Goal: Task Accomplishment & Management: Use online tool/utility

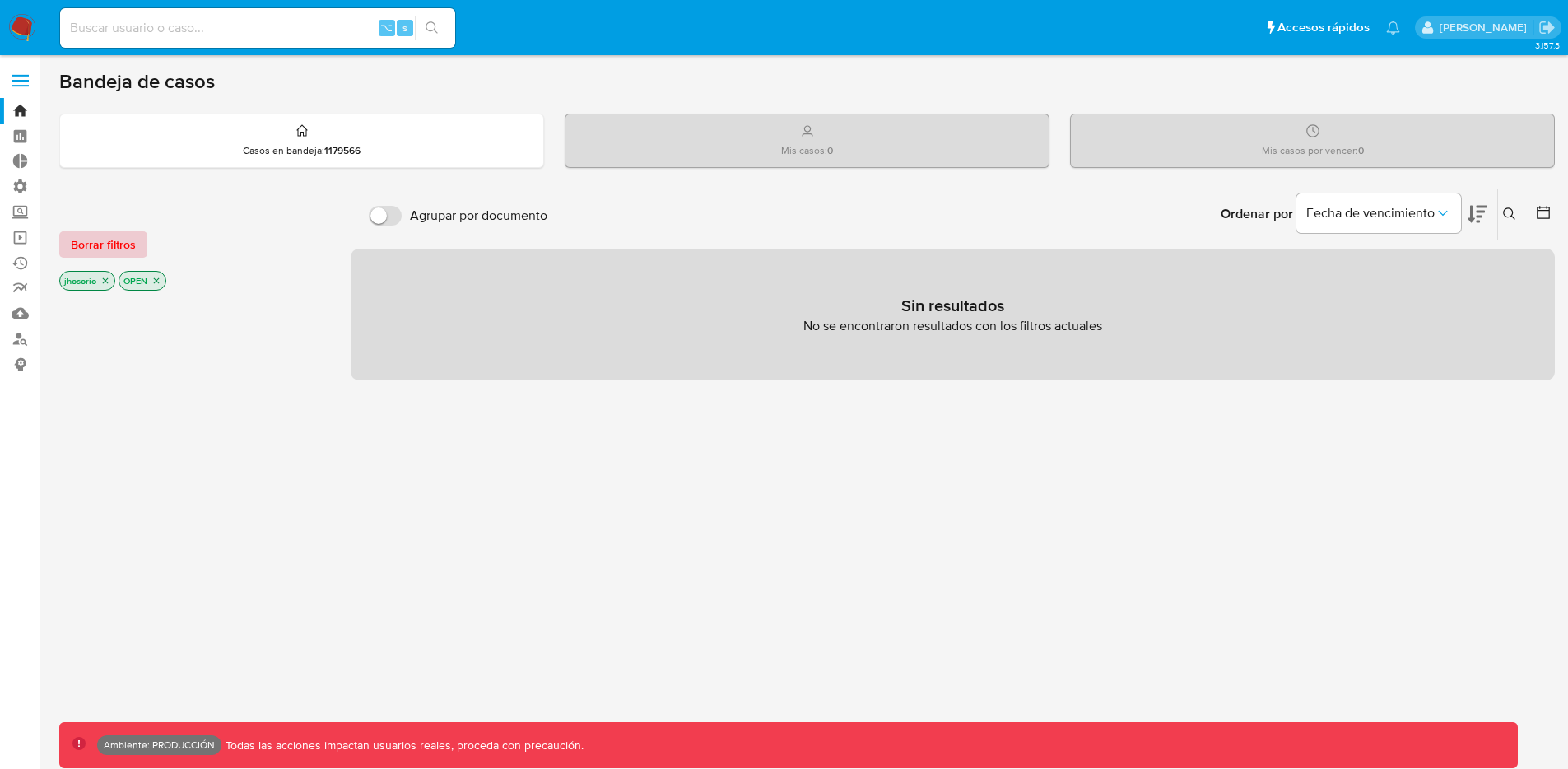
click at [117, 244] on span "Borrar filtros" at bounding box center [103, 245] width 65 height 23
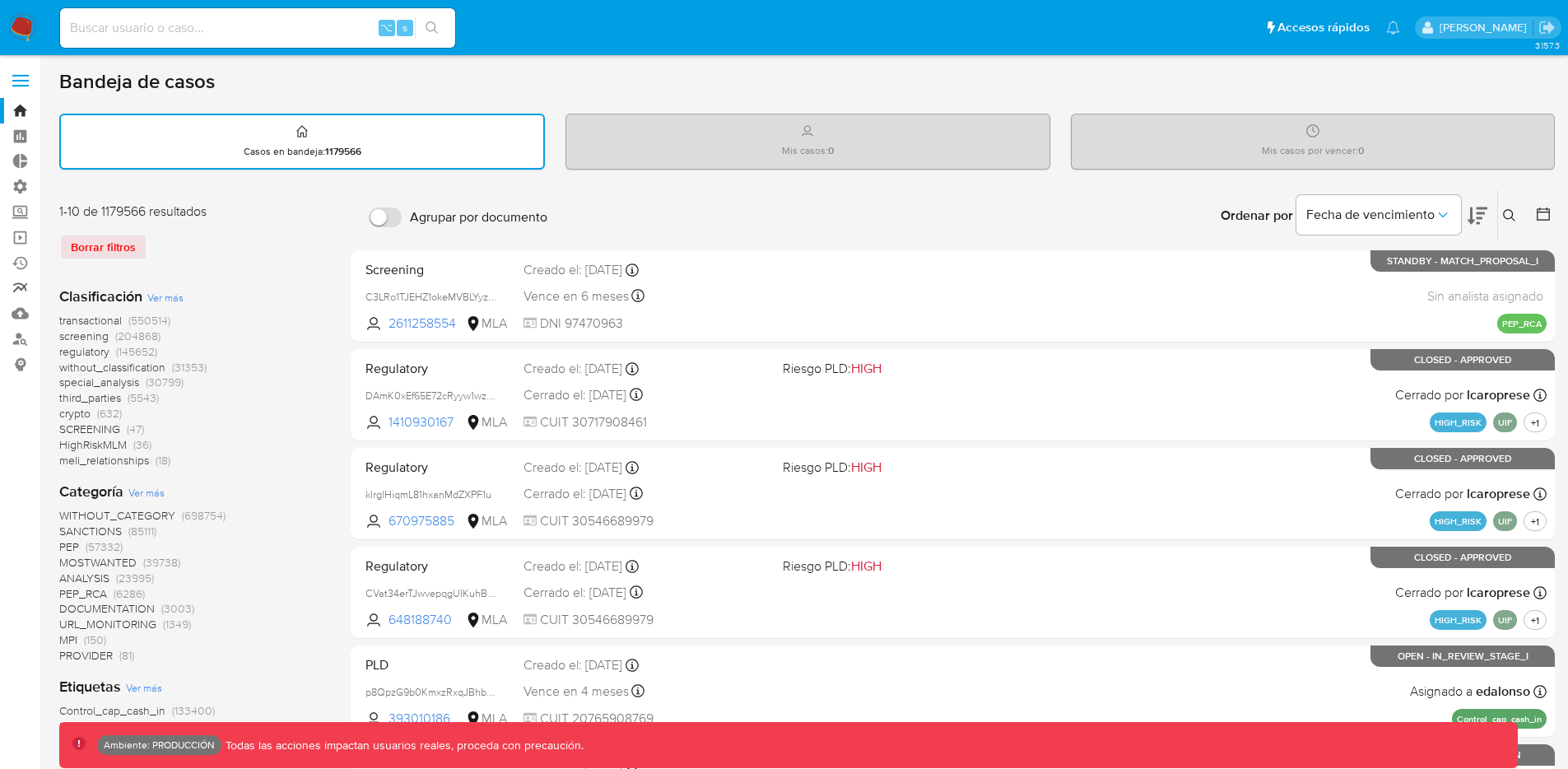
click at [19, 286] on link "Reportes" at bounding box center [97, 288] width 196 height 26
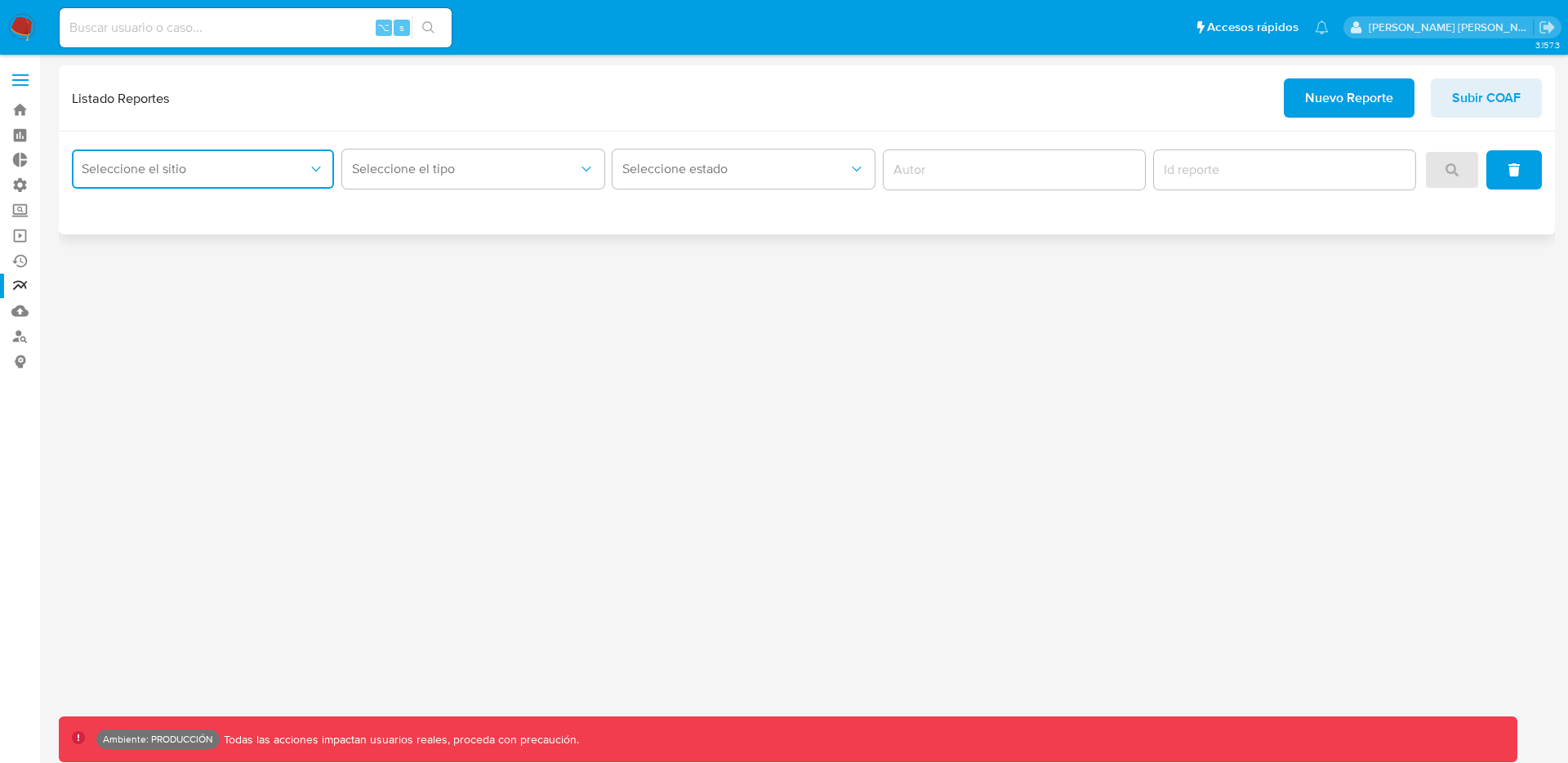
click at [174, 161] on span "Seleccione el sitio" at bounding box center [195, 169] width 227 height 17
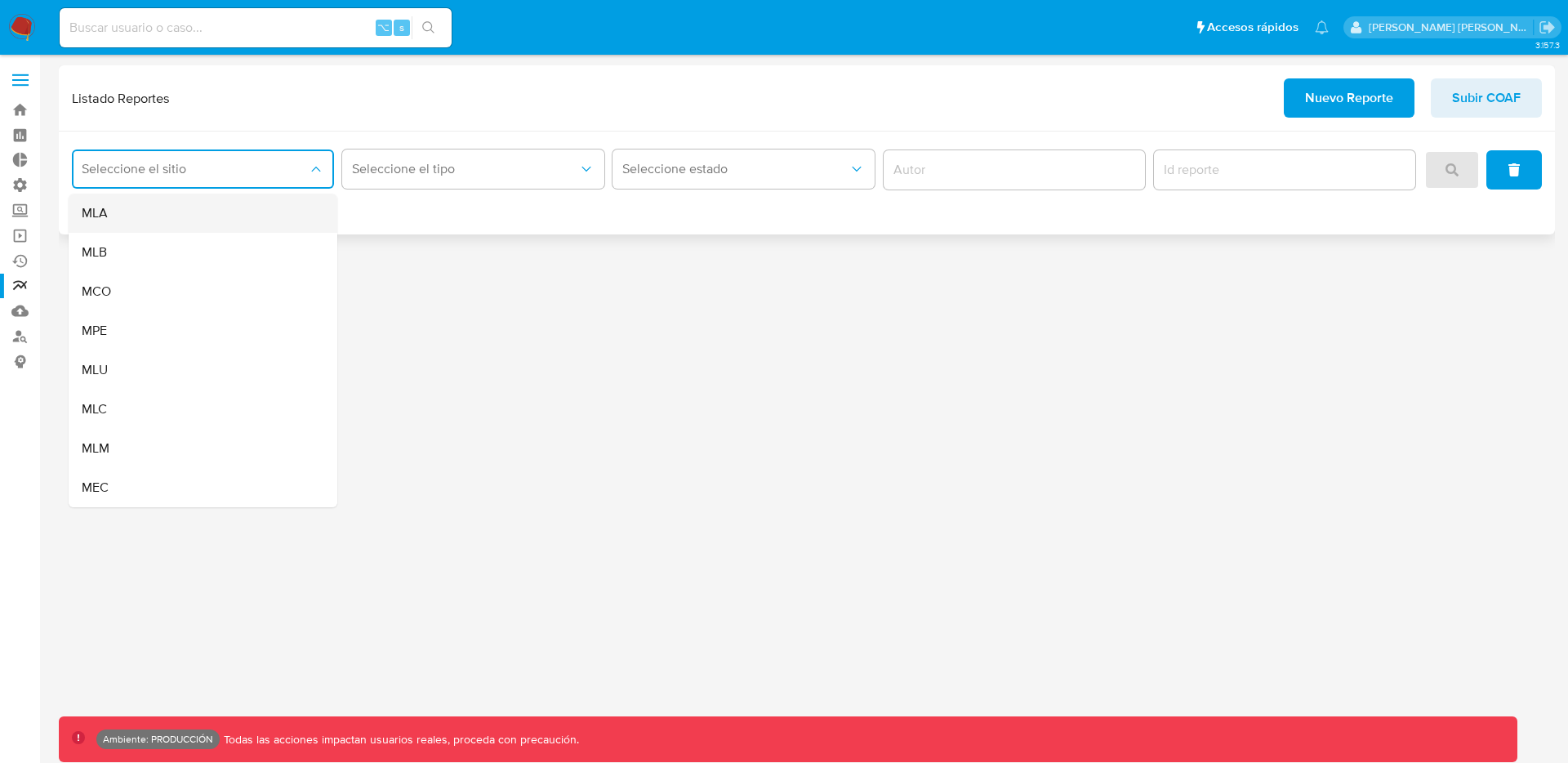
click at [127, 218] on div "MLA" at bounding box center [198, 212] width 233 height 39
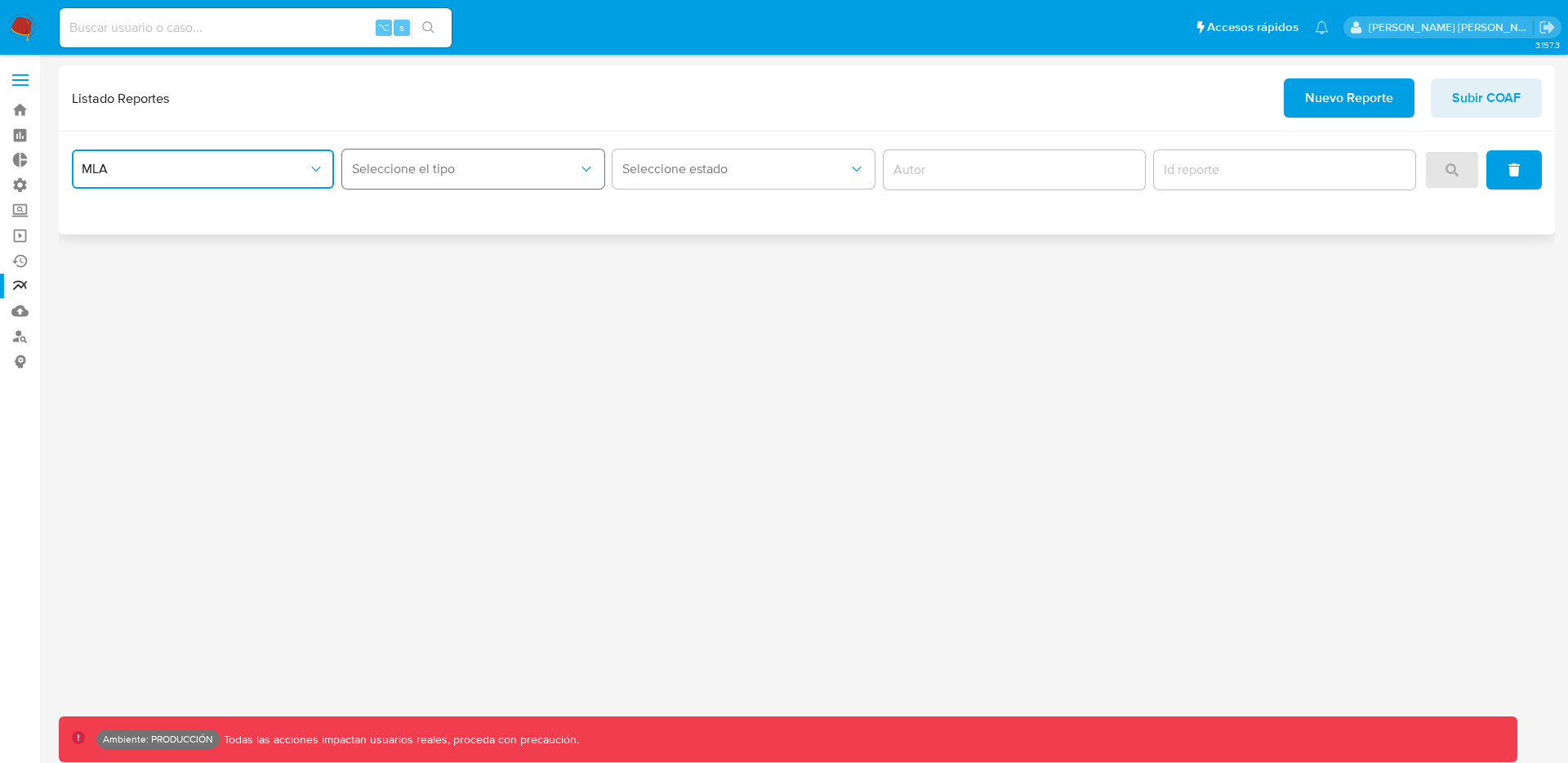
click at [403, 158] on button "Seleccione el tipo" at bounding box center [473, 169] width 262 height 39
click at [418, 250] on span "LEGAJO UNICO" at bounding box center [398, 252] width 92 height 17
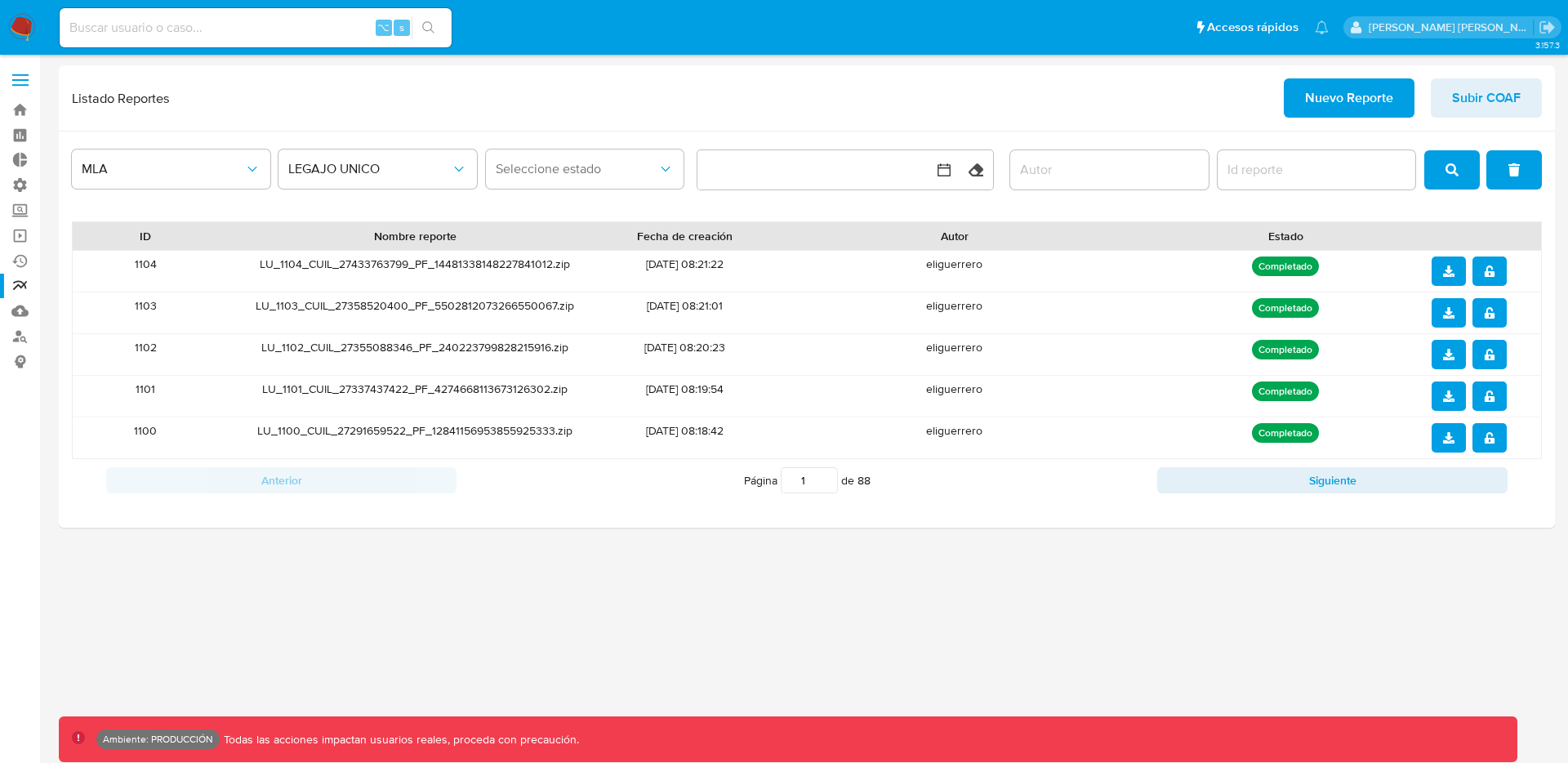
click at [1122, 626] on div "3.157.3 Ambiente: PRODUCCIÓN Todas las acciones impactan usuarios reales, proce…" at bounding box center [807, 408] width 1497 height 687
click at [1315, 90] on span "Nuevo Reporte" at bounding box center [1349, 98] width 88 height 36
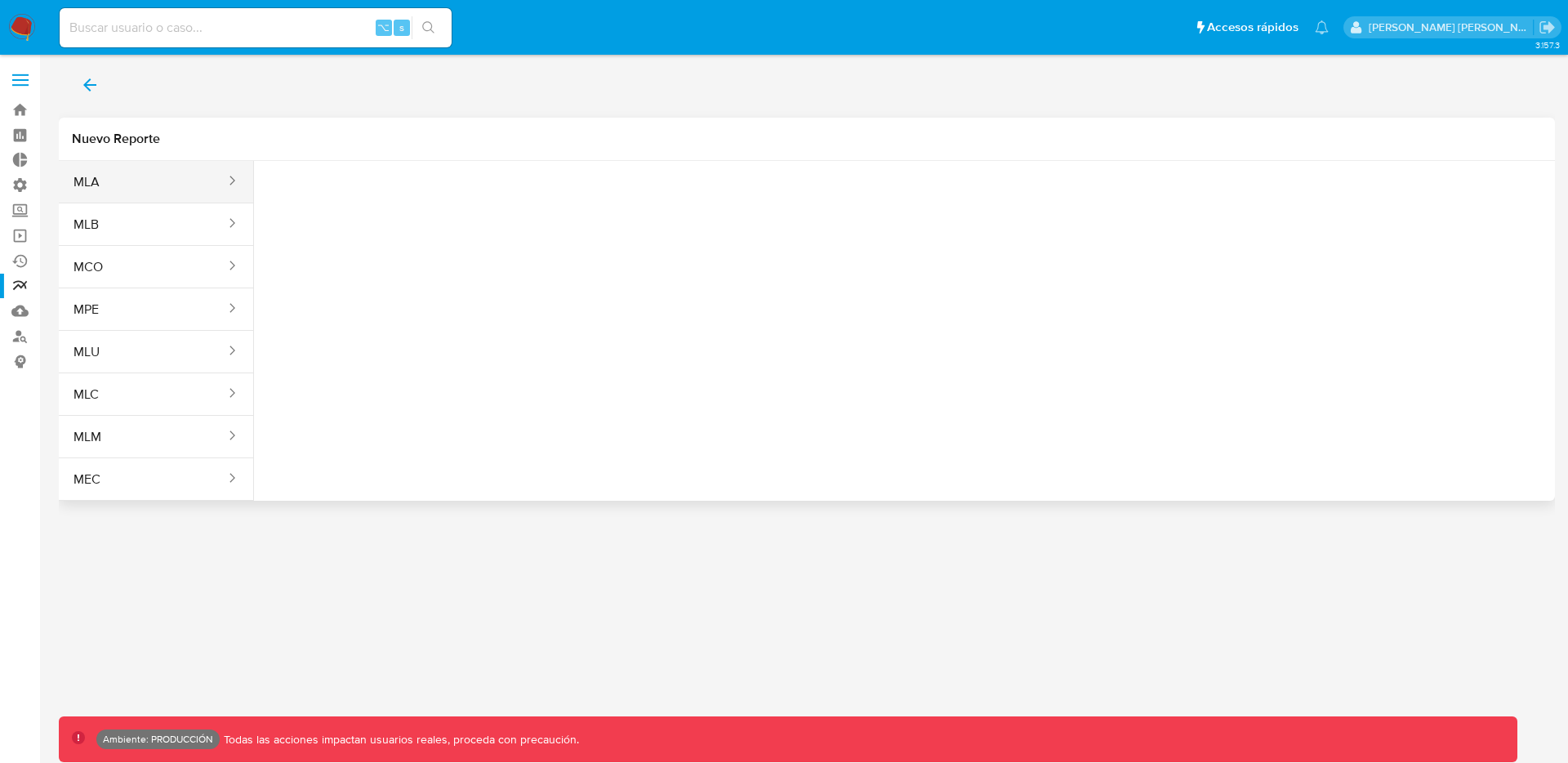
click at [114, 184] on button "MLA" at bounding box center [142, 182] width 168 height 39
click at [366, 205] on span "Seleccione una opcion" at bounding box center [349, 204] width 144 height 17
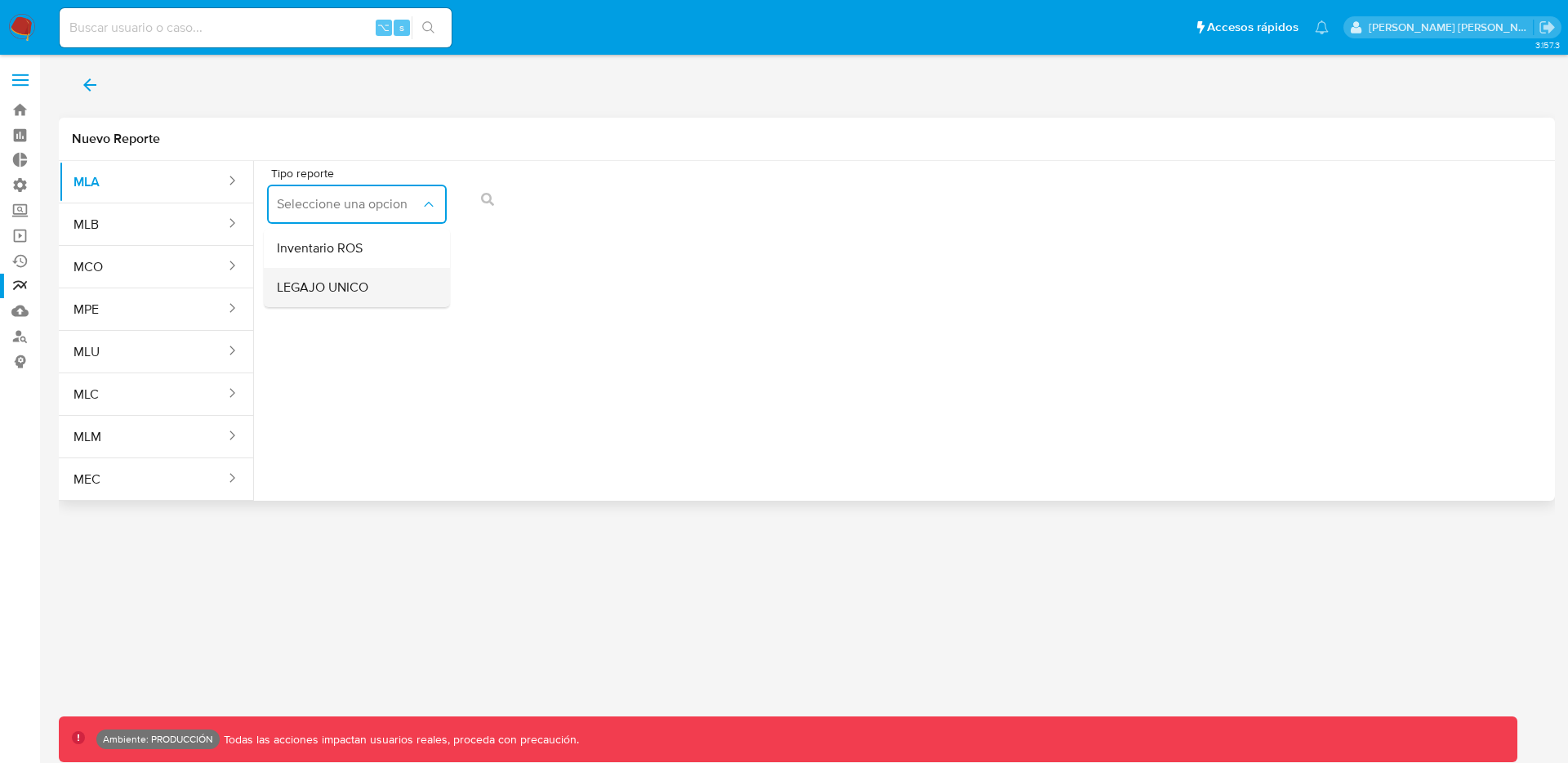
click at [358, 293] on span "LEGAJO UNICO" at bounding box center [323, 288] width 92 height 17
click at [872, 198] on button "action-search" at bounding box center [851, 198] width 55 height 39
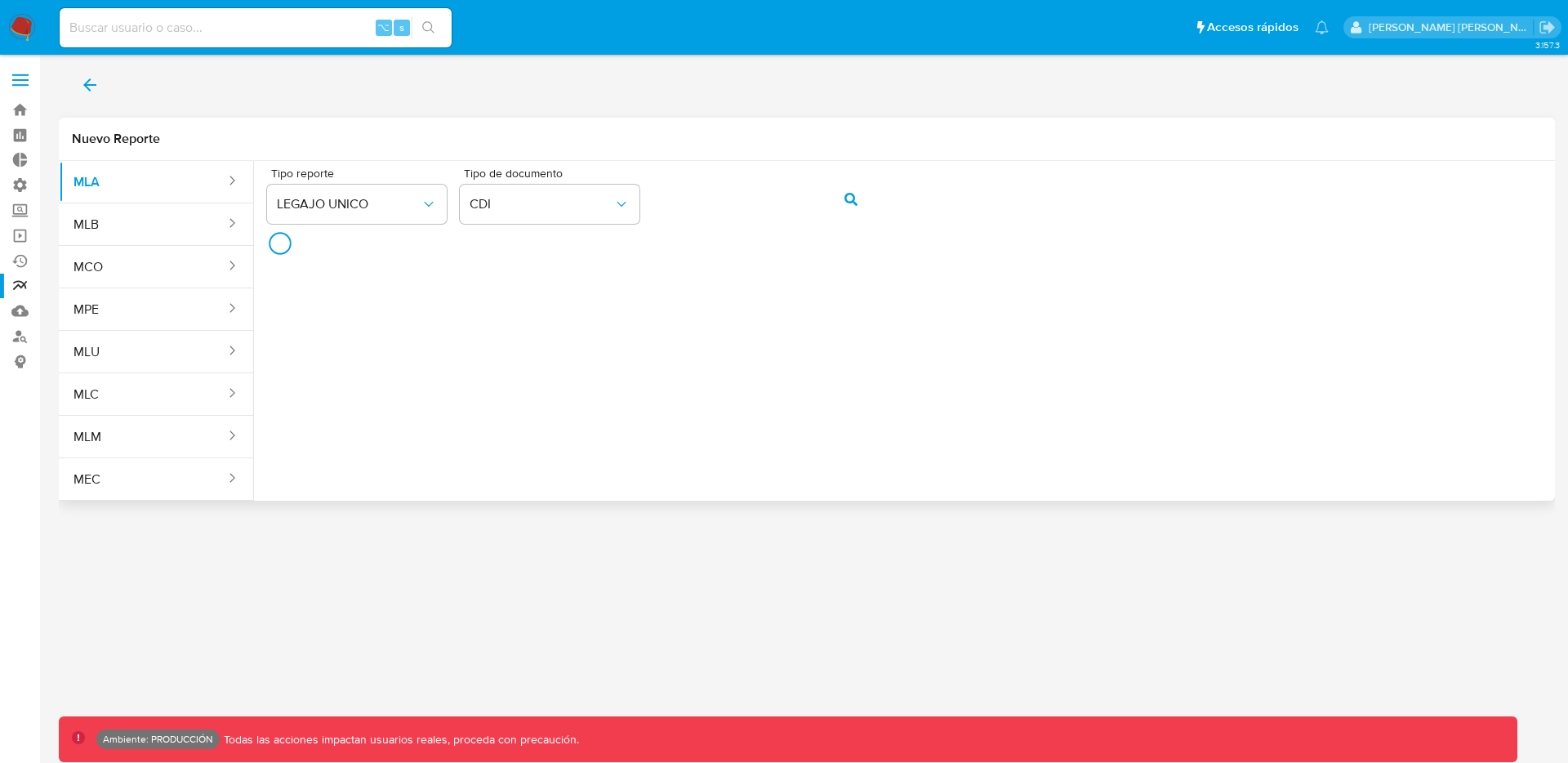
click at [877, 182] on div "Tipo reporte LEGAJO UNICO Tipo de documento CDI" at bounding box center [905, 198] width 1275 height 63
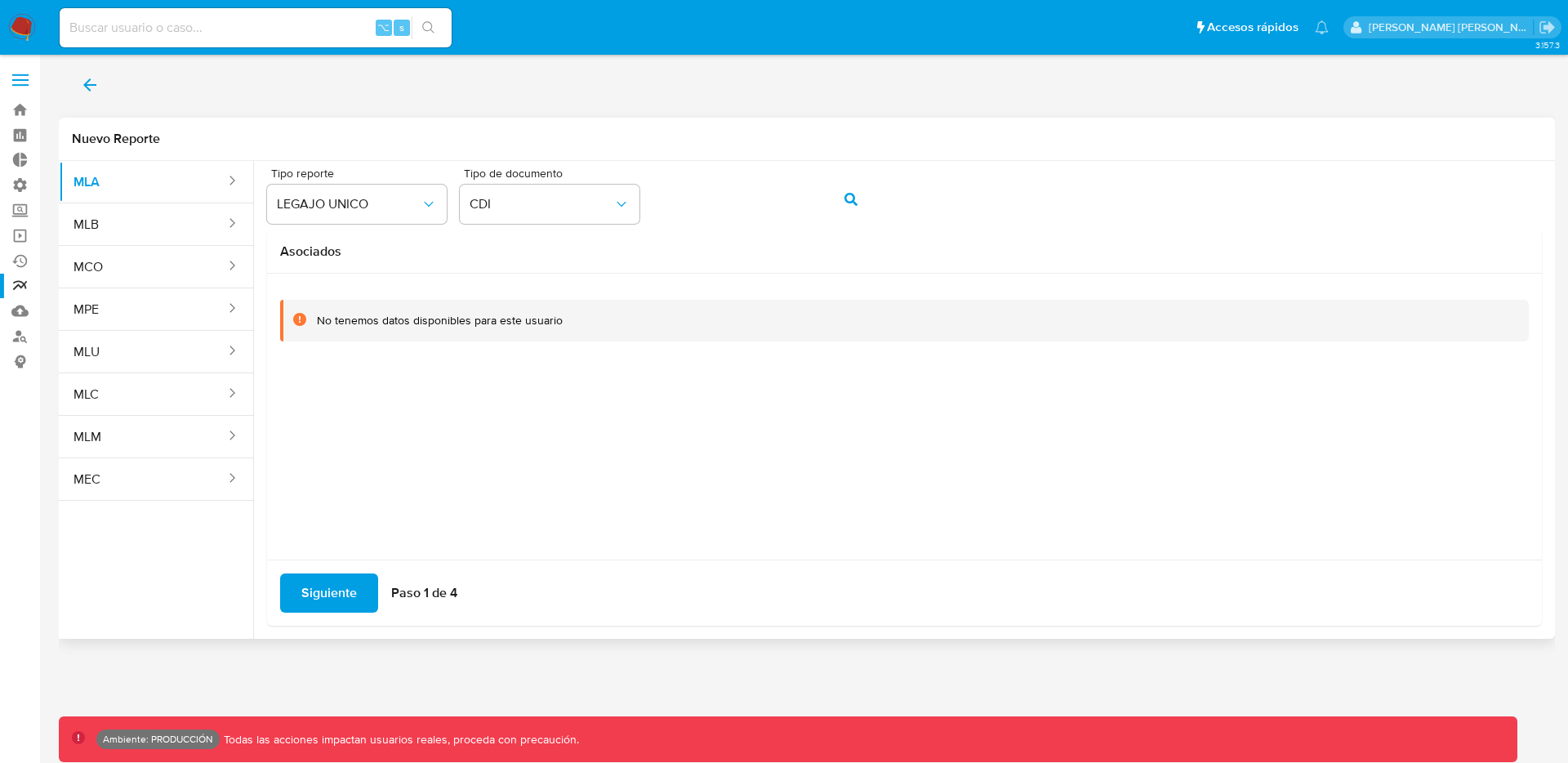
click at [845, 196] on icon "action-search" at bounding box center [851, 199] width 13 height 13
click at [335, 593] on span "Siguiente" at bounding box center [328, 592] width 55 height 36
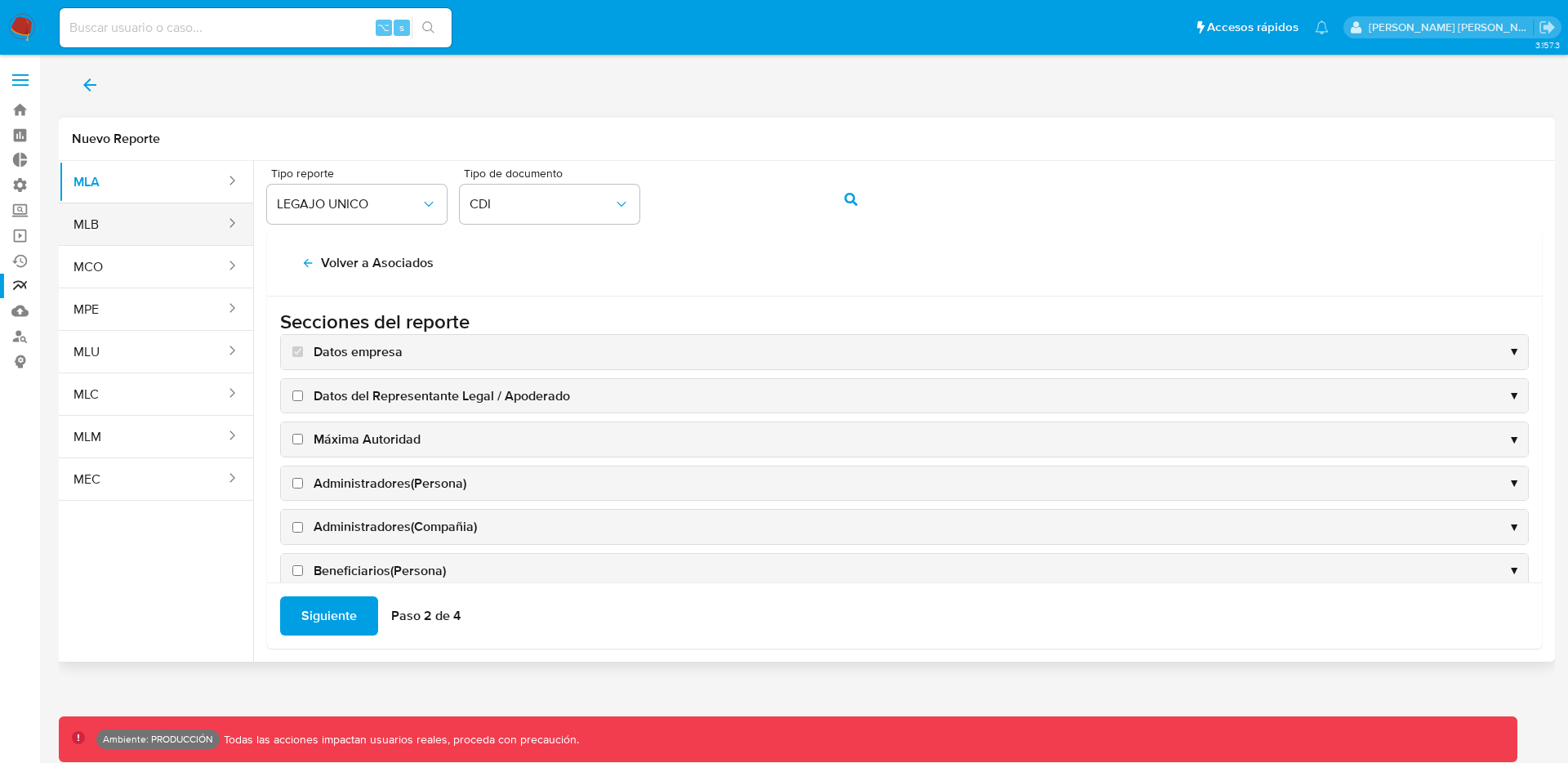
click at [114, 227] on button "MLB" at bounding box center [142, 224] width 168 height 39
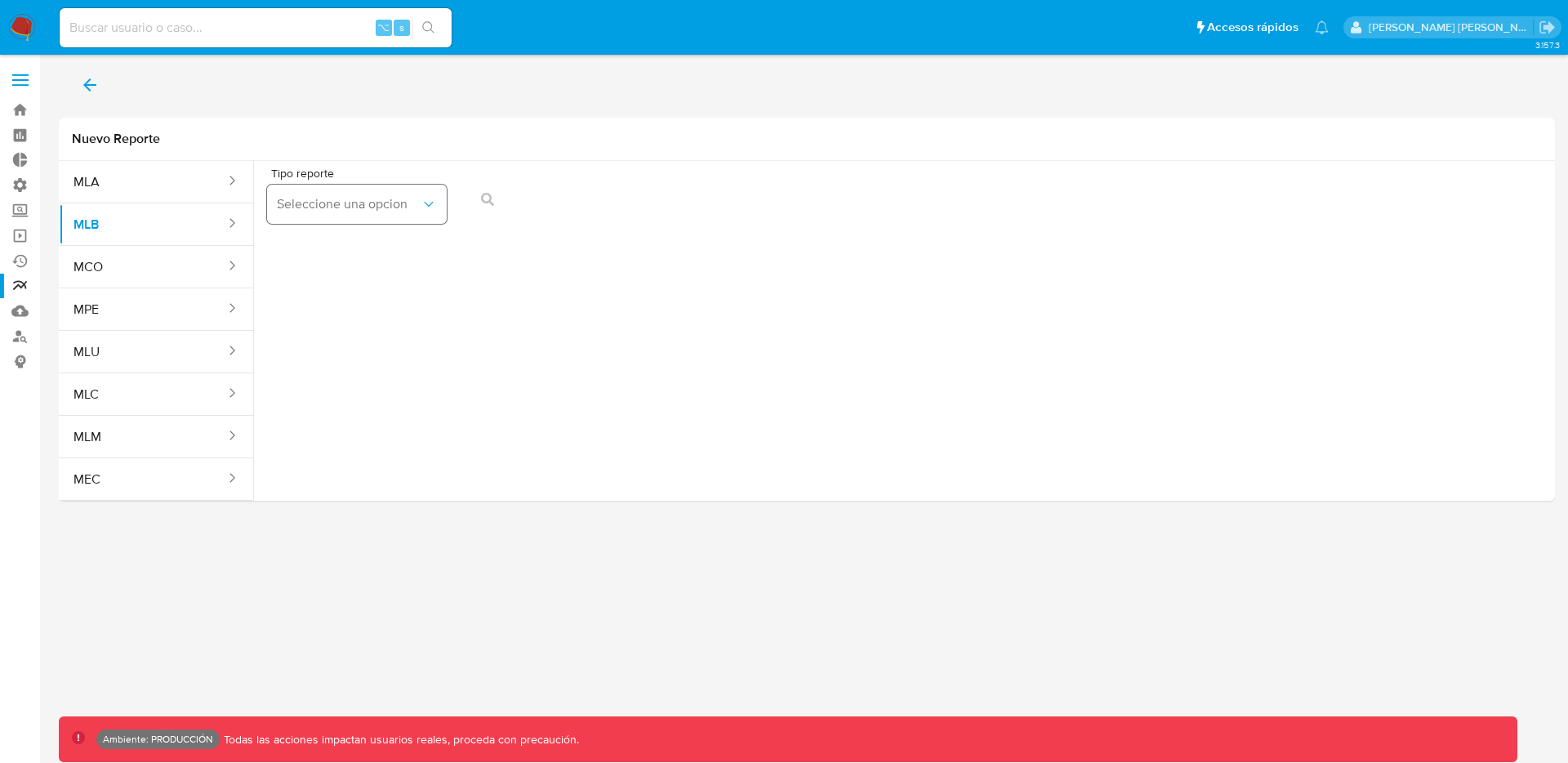
click at [274, 221] on button "Seleccione una opcion" at bounding box center [356, 203] width 179 height 39
click at [336, 292] on span "LEGAJO UNICO" at bounding box center [323, 288] width 92 height 17
click at [604, 214] on button "CNPJ" at bounding box center [549, 203] width 179 height 39
click at [614, 177] on span "Tipo de documento" at bounding box center [553, 173] width 179 height 12
click at [515, 202] on span "CNPJ" at bounding box center [542, 204] width 144 height 17
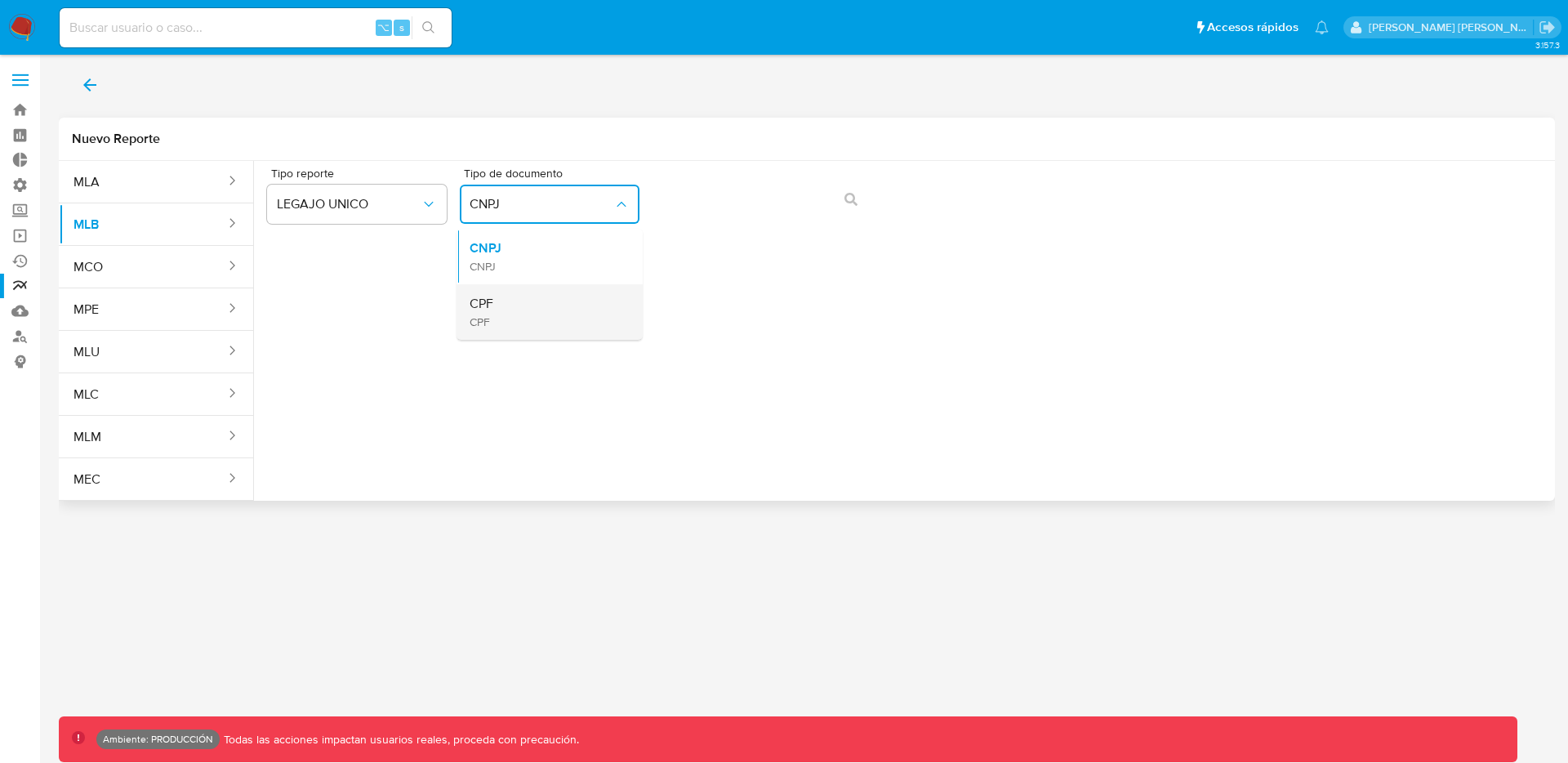
click at [514, 301] on div "CPF CPF" at bounding box center [545, 312] width 151 height 55
click at [847, 193] on icon "action-search" at bounding box center [851, 199] width 13 height 13
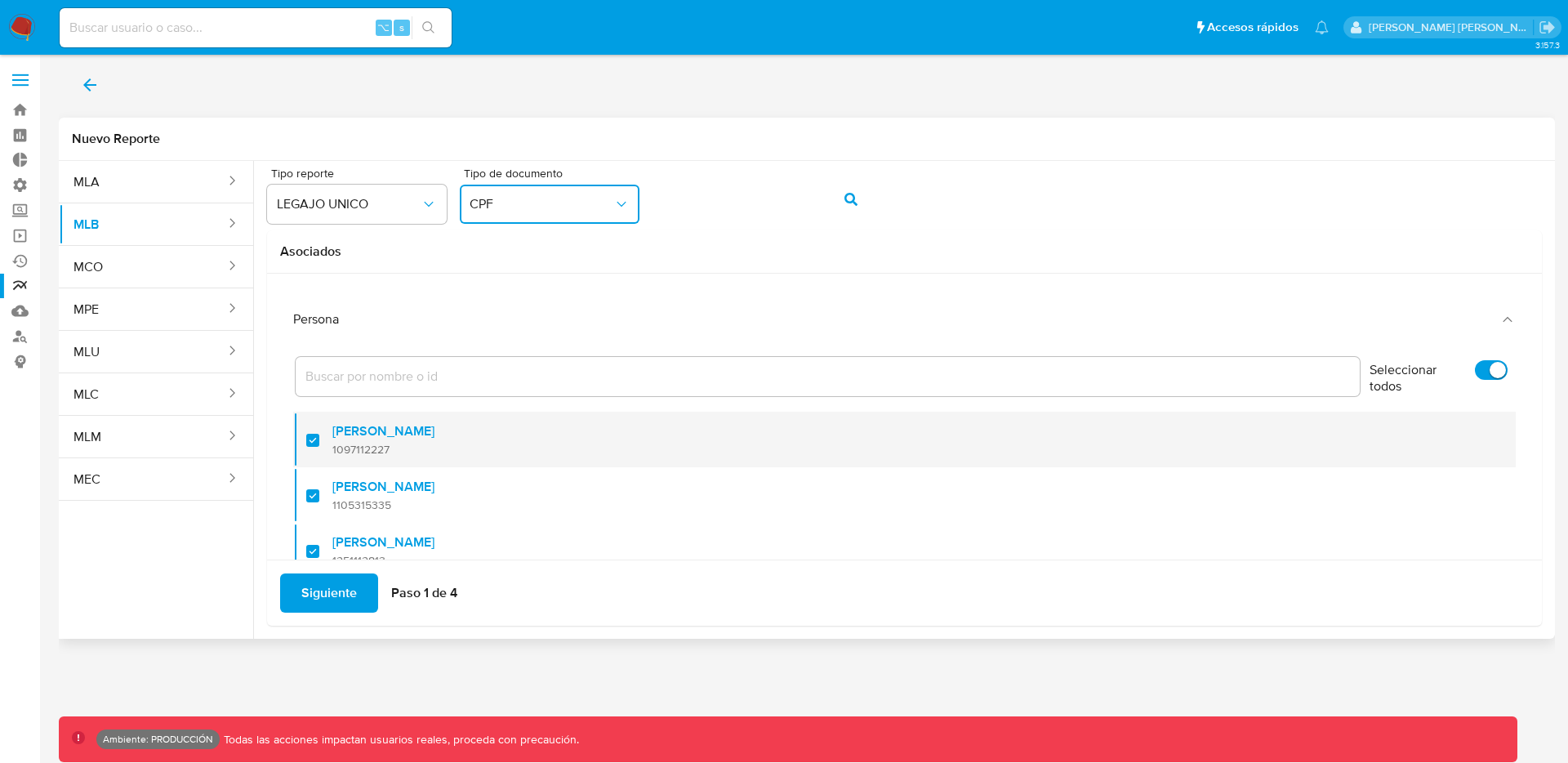
scroll to position [21, 0]
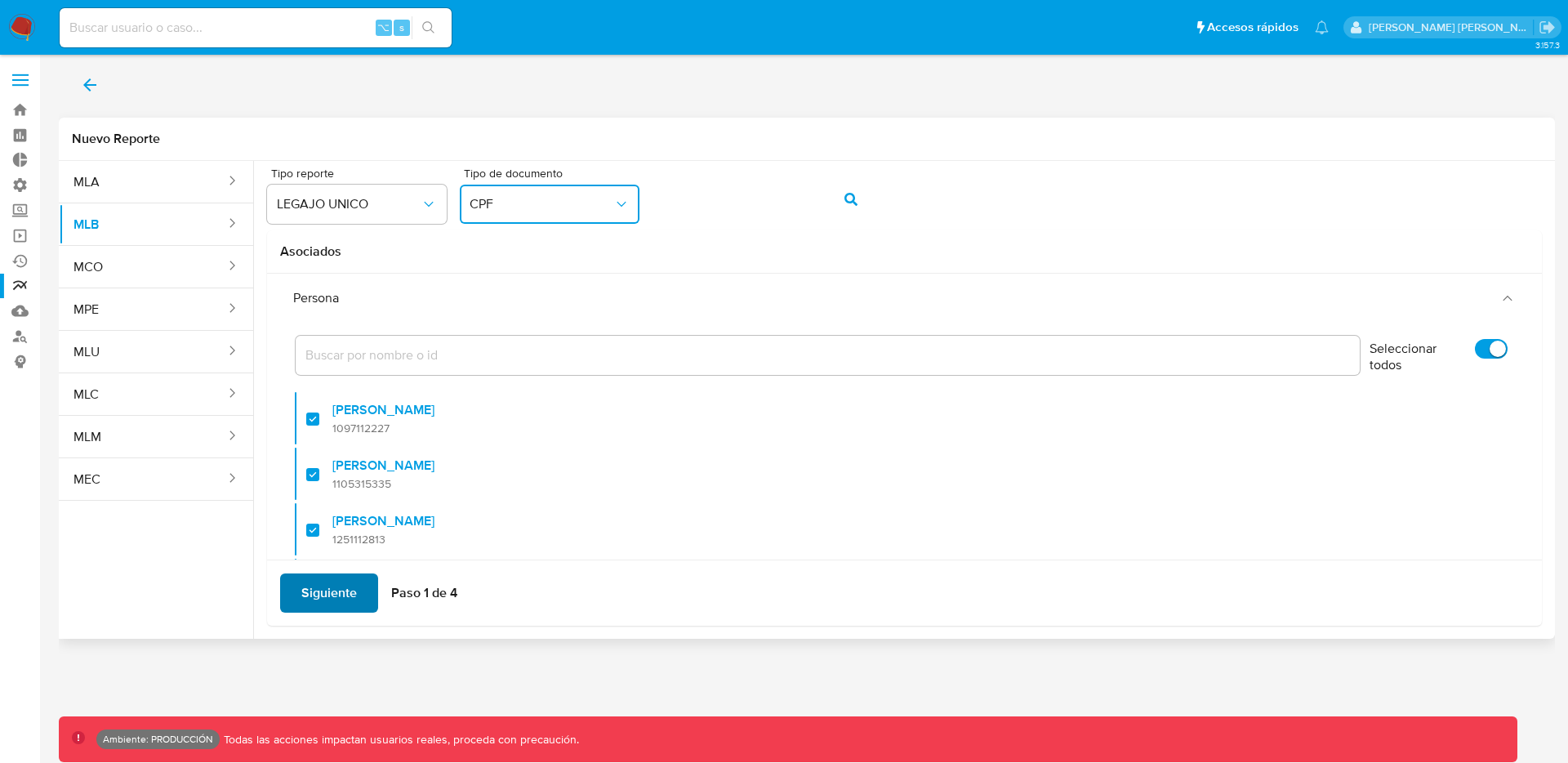
click at [343, 589] on span "Siguiente" at bounding box center [328, 592] width 55 height 36
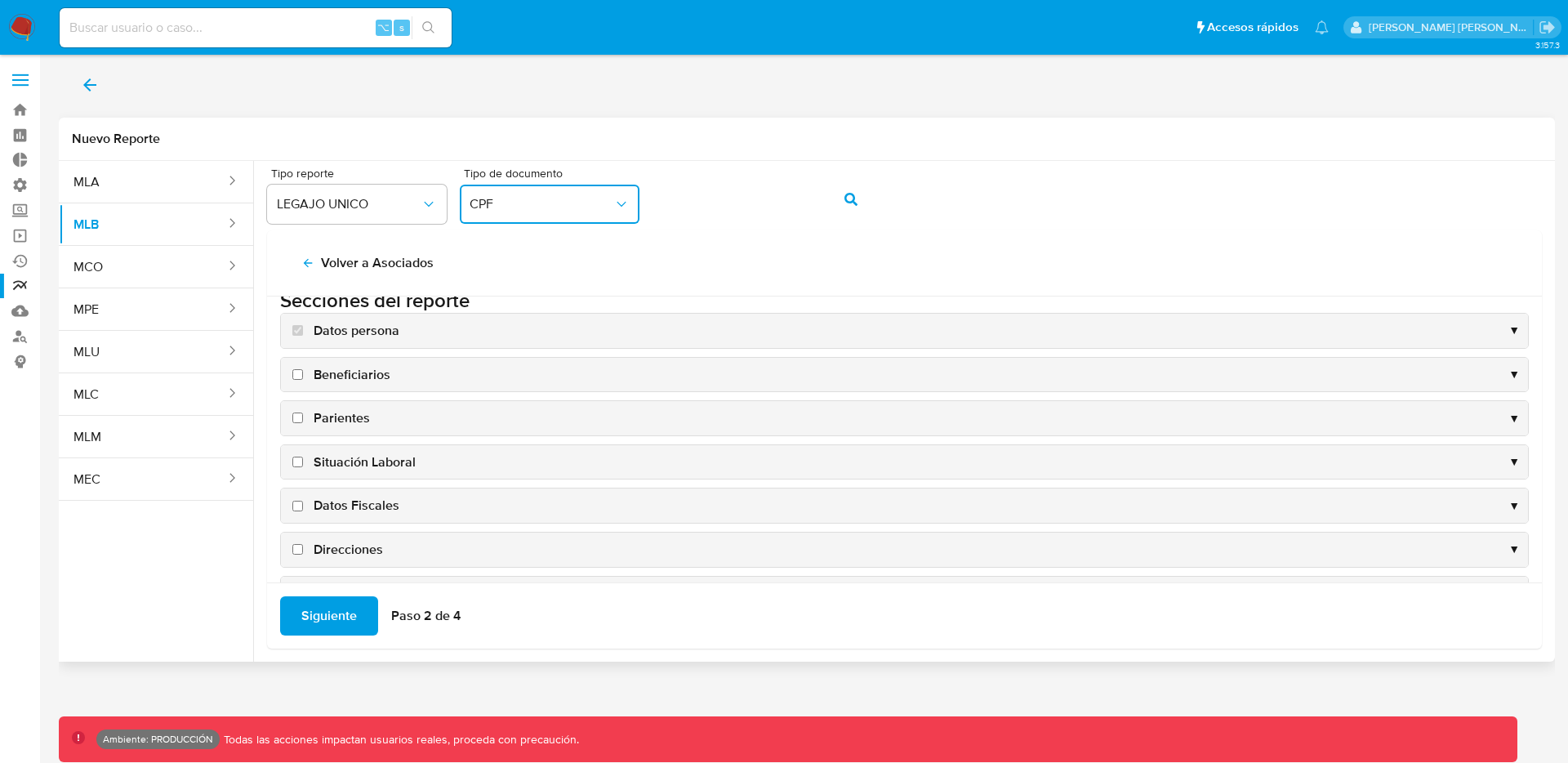
click at [296, 374] on input "Beneficiarios" at bounding box center [298, 374] width 11 height 11
checkbox input "true"
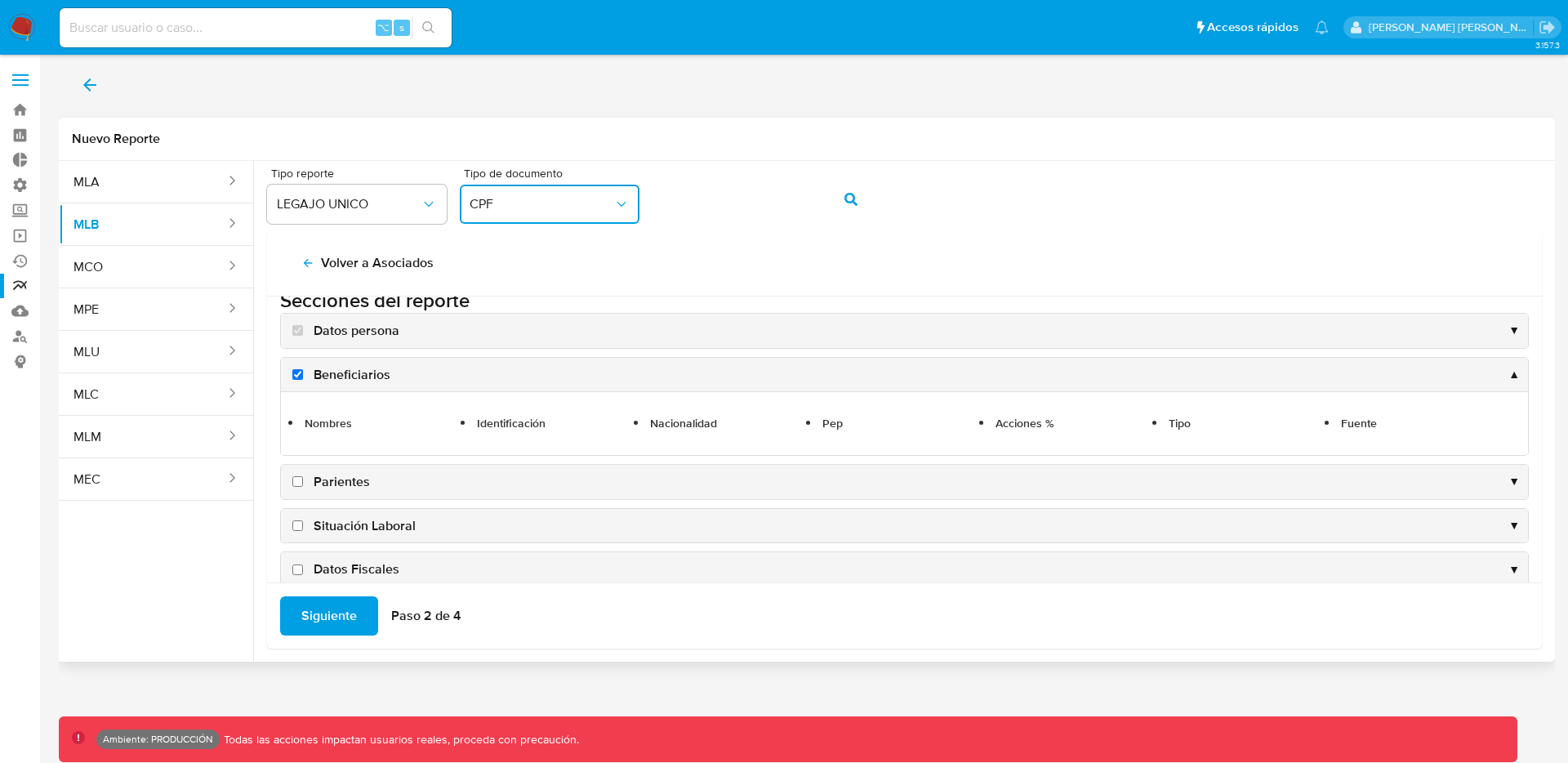
click at [302, 485] on input "Parientes" at bounding box center [298, 481] width 11 height 11
checkbox input "true"
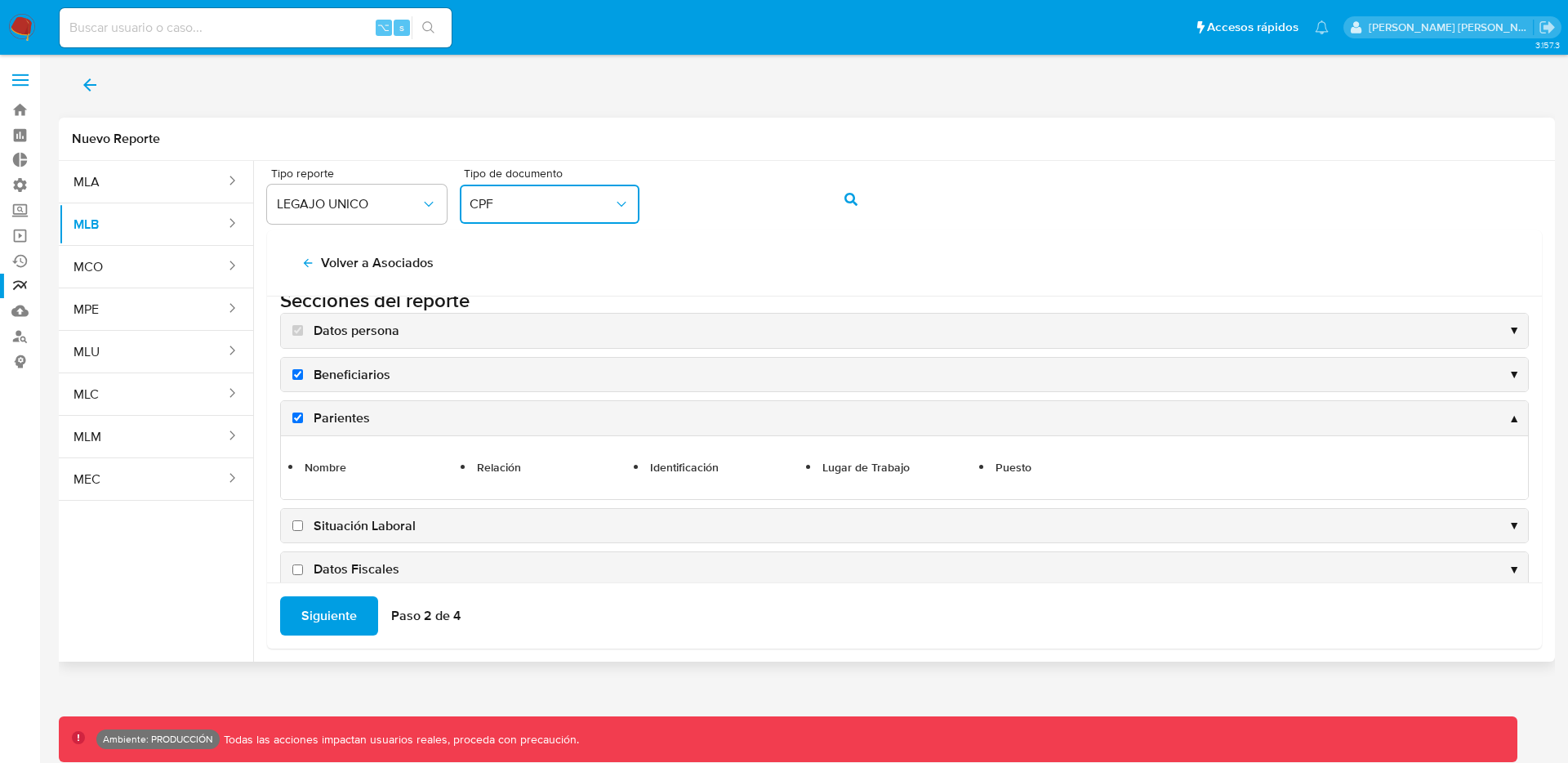
click at [299, 532] on label "Situación Laboral" at bounding box center [352, 526] width 127 height 18
click at [299, 531] on input "Situación Laboral" at bounding box center [298, 525] width 11 height 11
checkbox input "true"
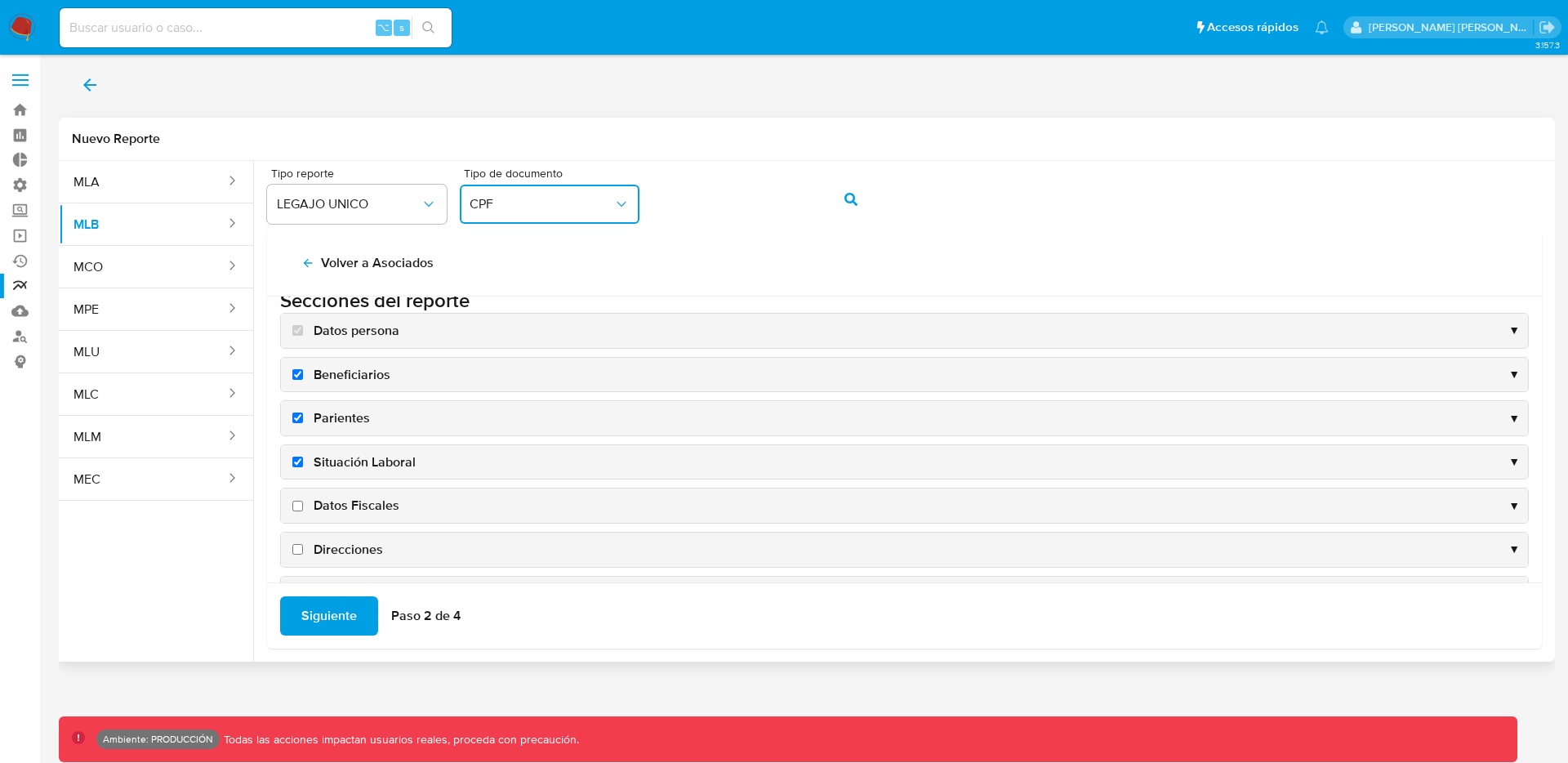
scroll to position [159, 0]
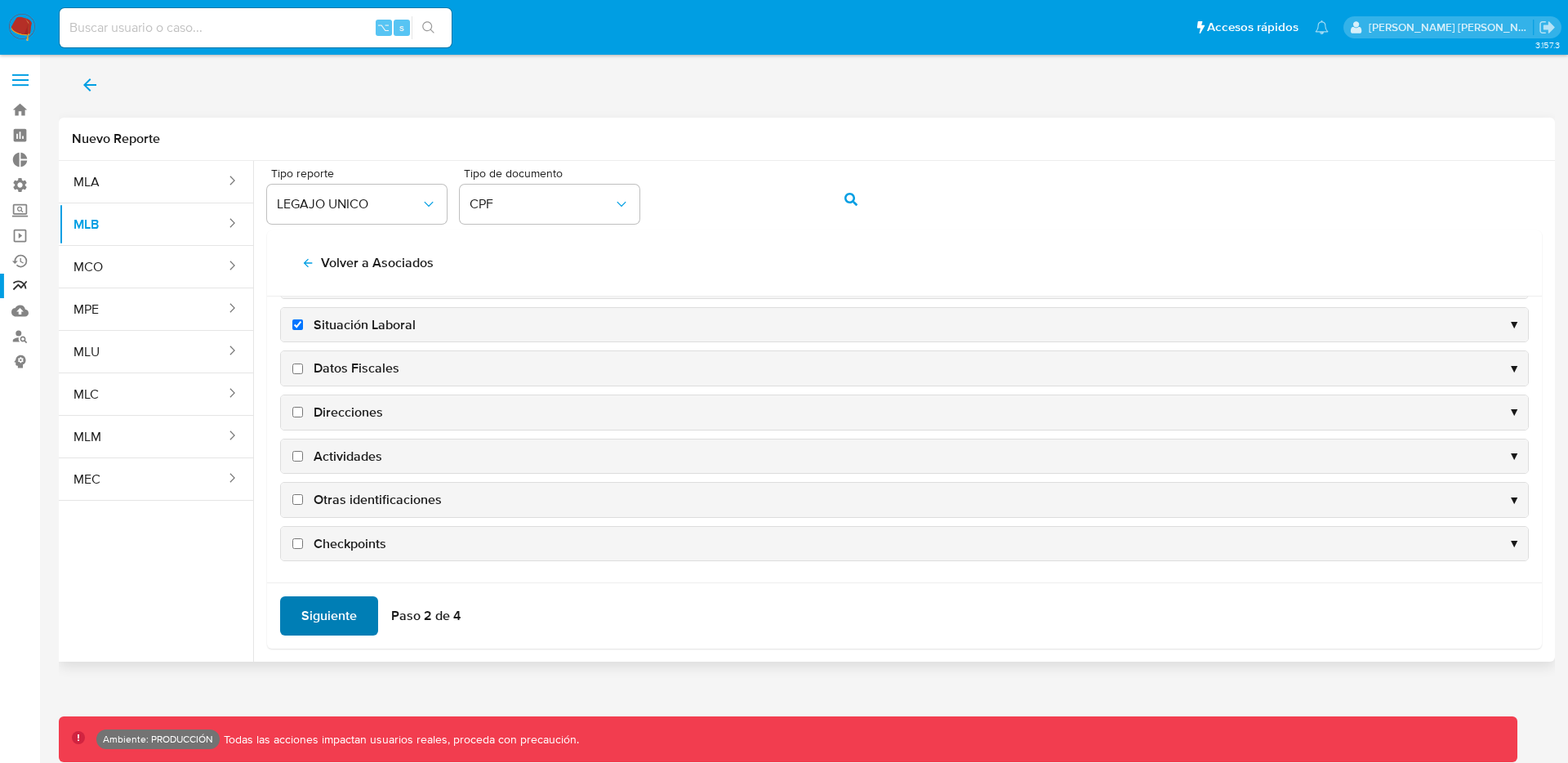
click at [354, 606] on span "Siguiente" at bounding box center [328, 615] width 55 height 36
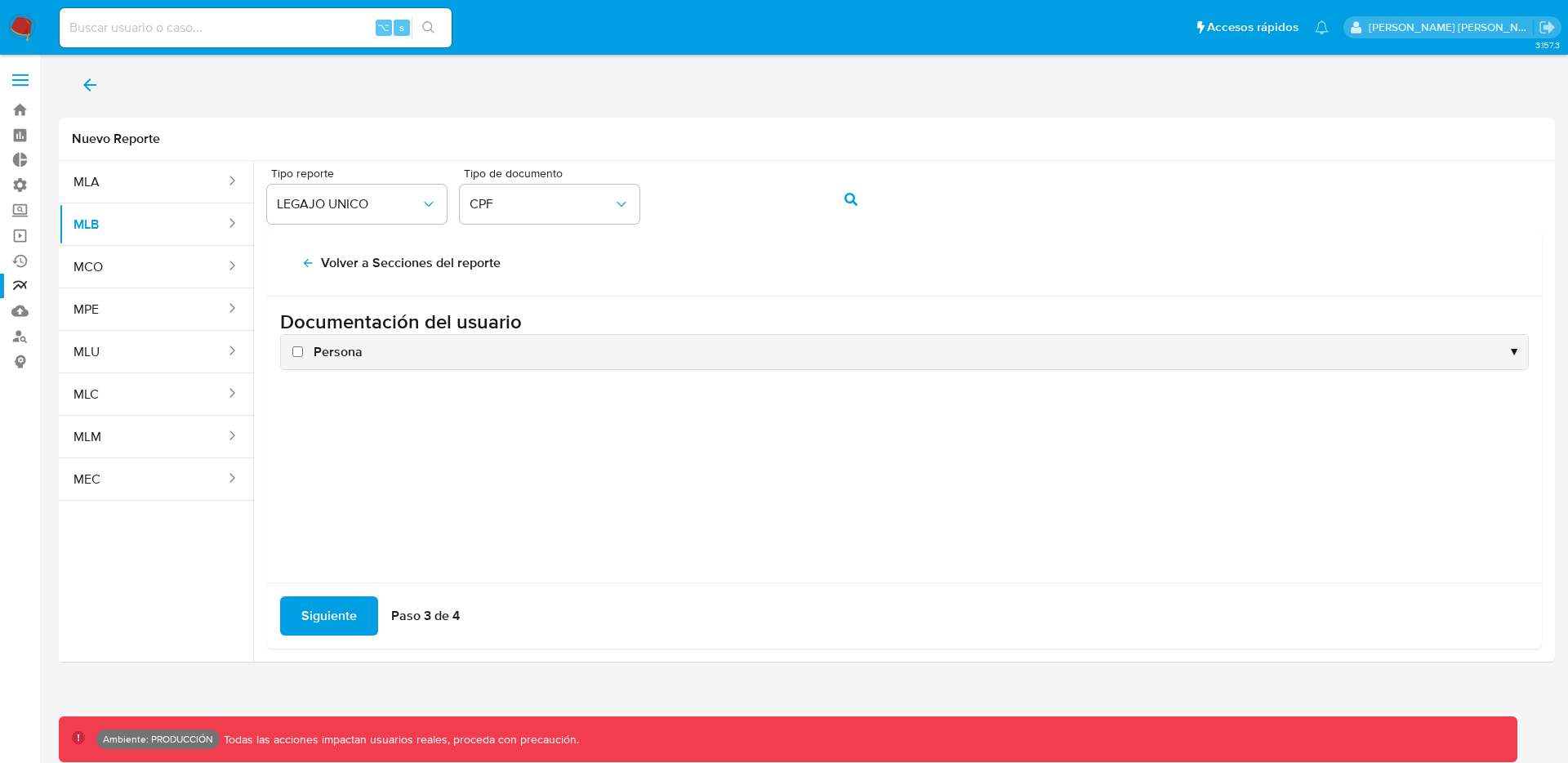
click at [1354, 66] on div at bounding box center [807, 91] width 1497 height 52
click at [1329, 27] on icon "Notificaciones" at bounding box center [1322, 27] width 14 height 14
click at [1329, 27] on div "Pausado Ver notificaciones" at bounding box center [1249, 28] width 160 height 20
click at [1091, 24] on ul "Pausado Ver notificaciones ⌥ s Accesos rápidos Presiona las siguientes teclas p…" at bounding box center [694, 26] width 1286 height 41
click at [1329, 26] on icon "Notificaciones" at bounding box center [1322, 27] width 13 height 14
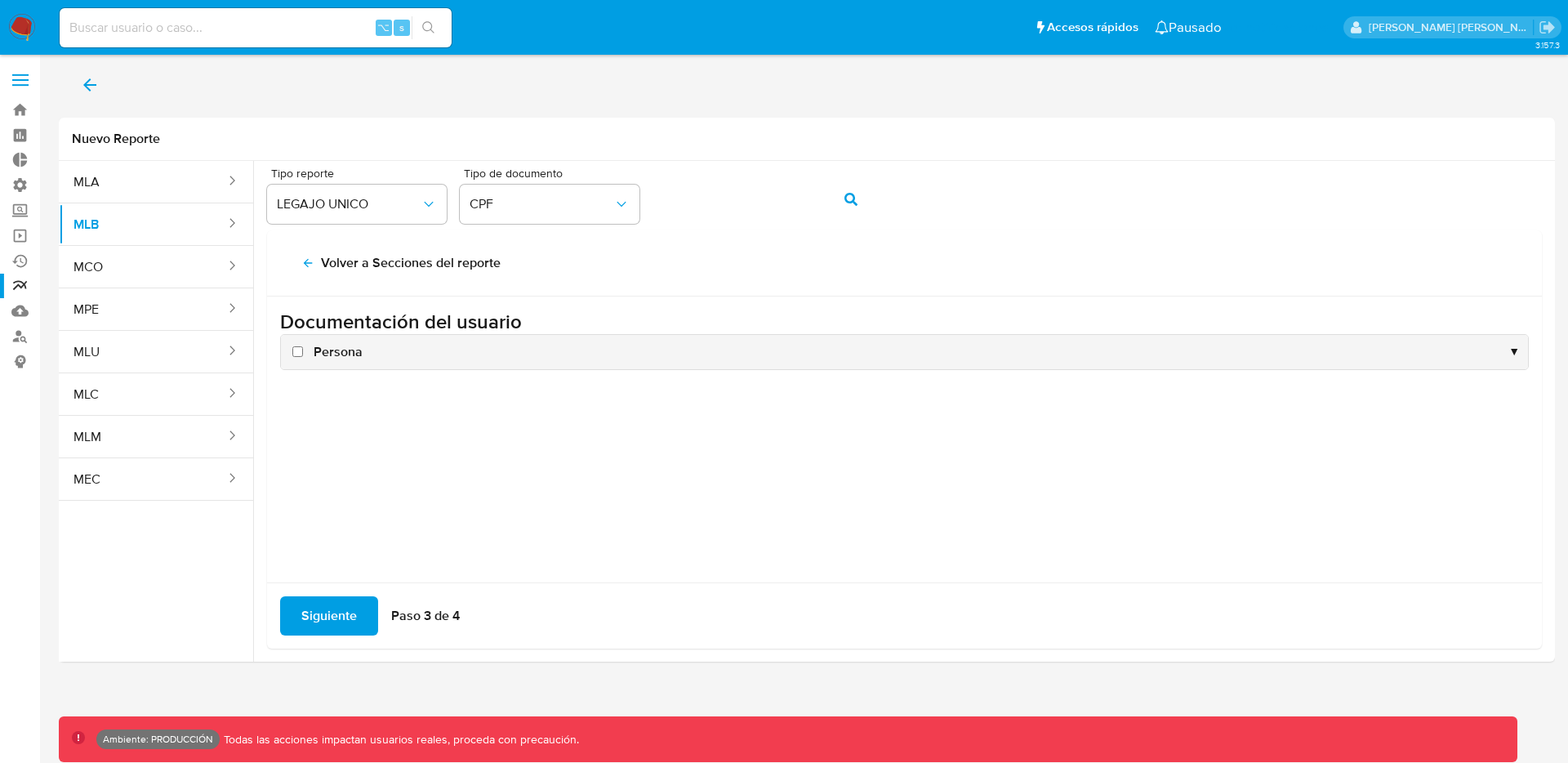
click at [1329, 26] on div "Pausado Ver notificaciones" at bounding box center [1249, 28] width 160 height 20
click at [1484, 93] on div at bounding box center [807, 91] width 1497 height 52
click at [23, 284] on link "Reportes" at bounding box center [97, 286] width 194 height 26
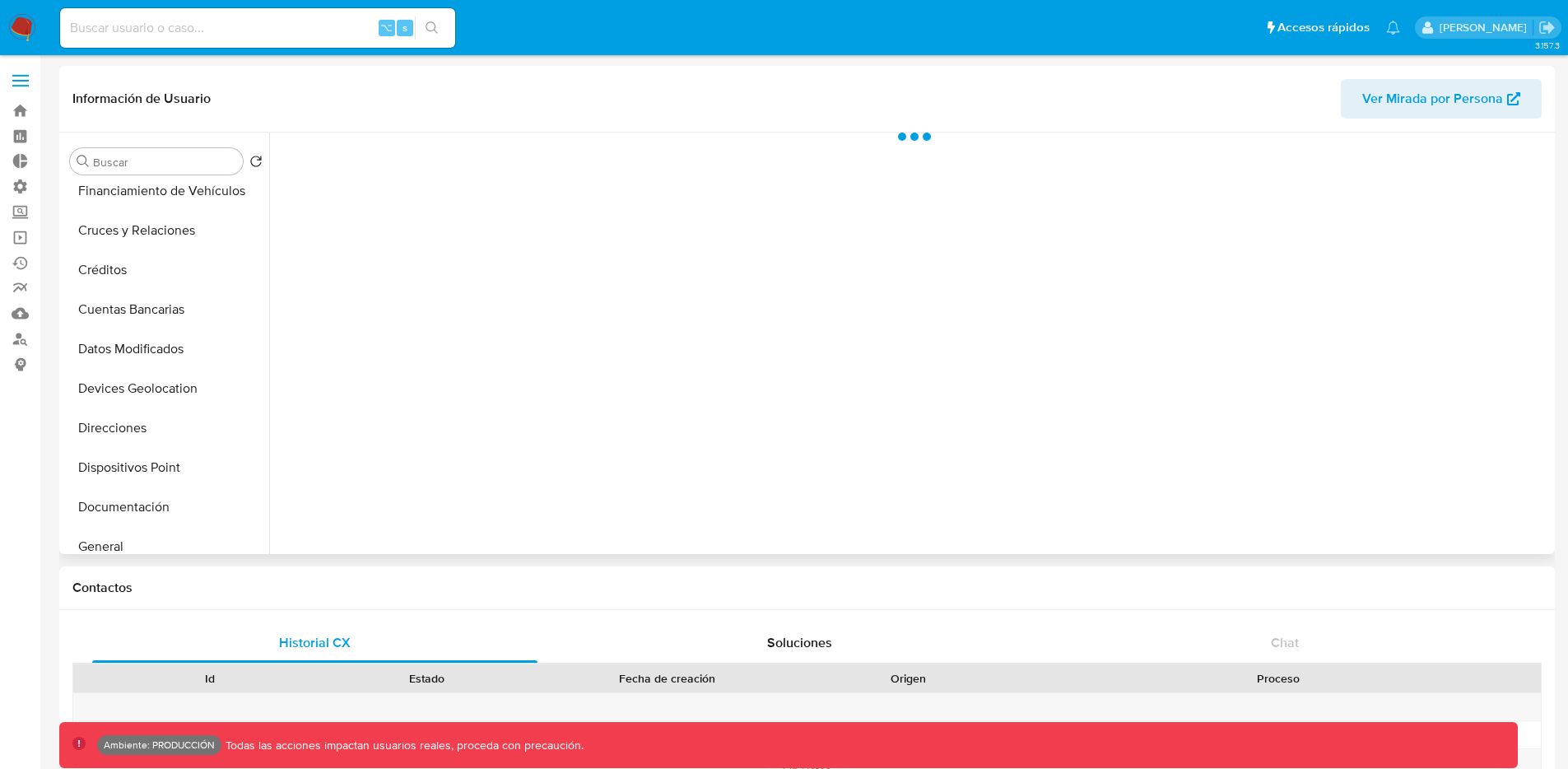
scroll to position [663, 0]
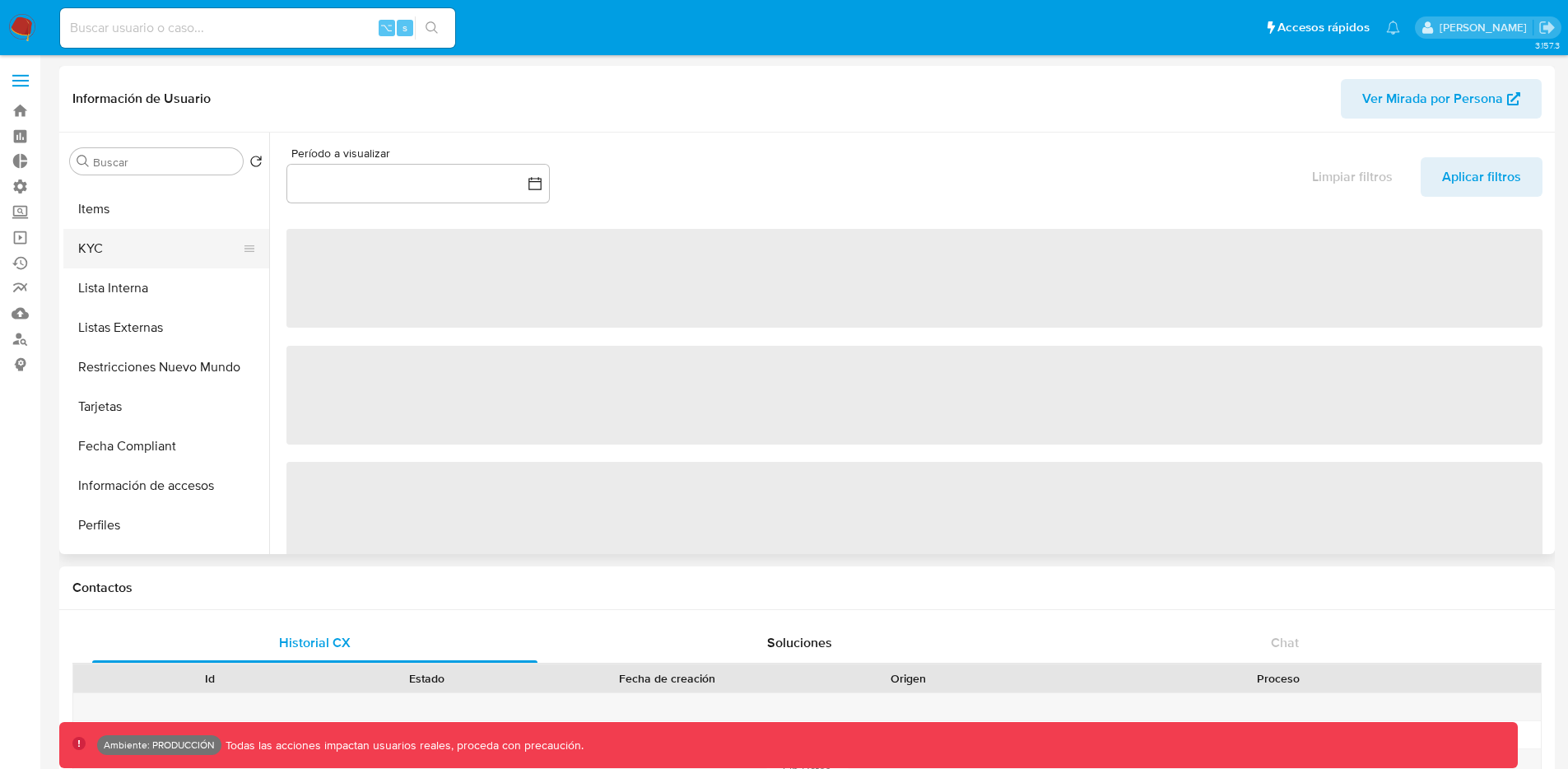
select select "10"
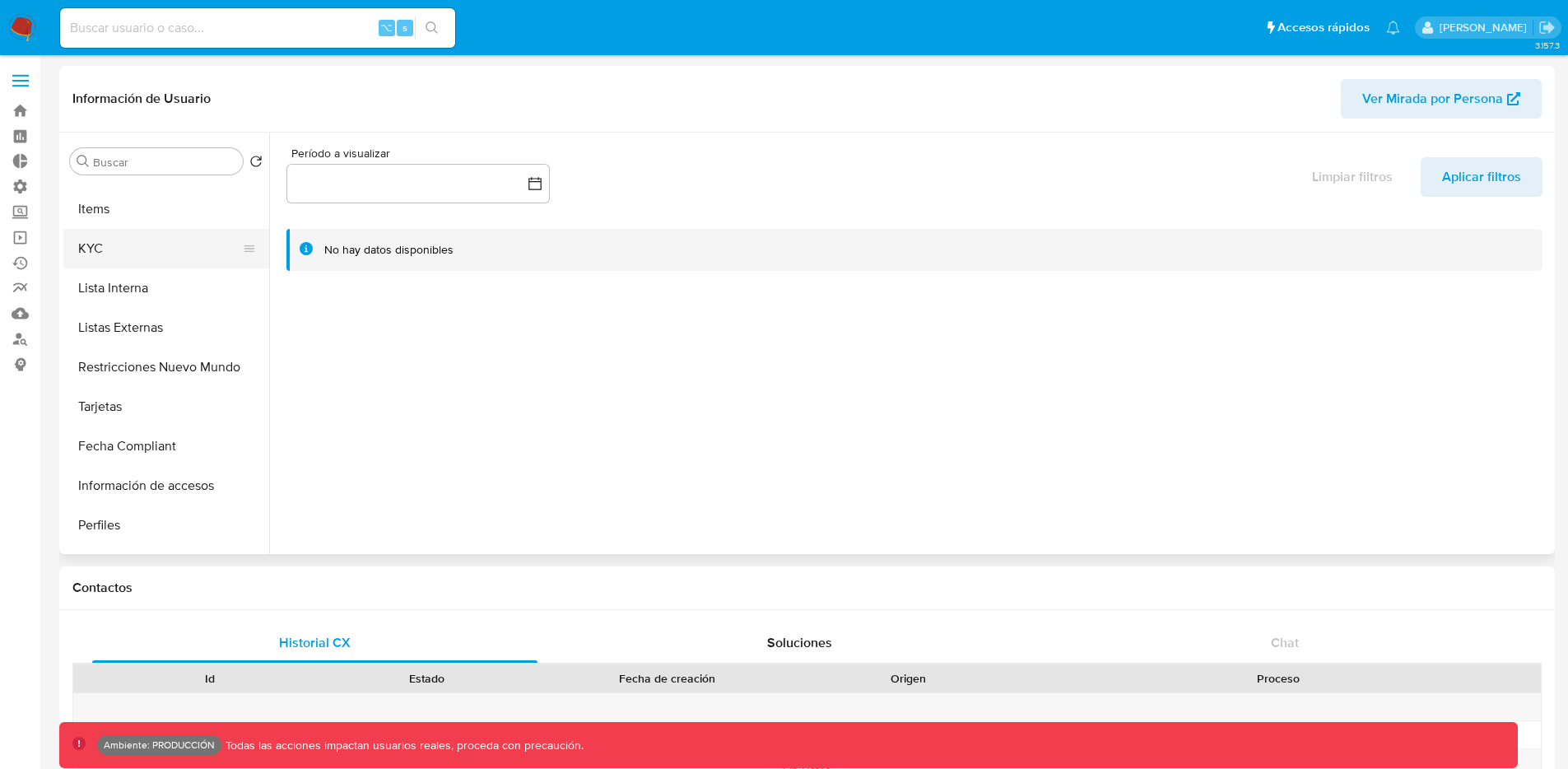
click at [132, 242] on button "KYC" at bounding box center [159, 248] width 192 height 39
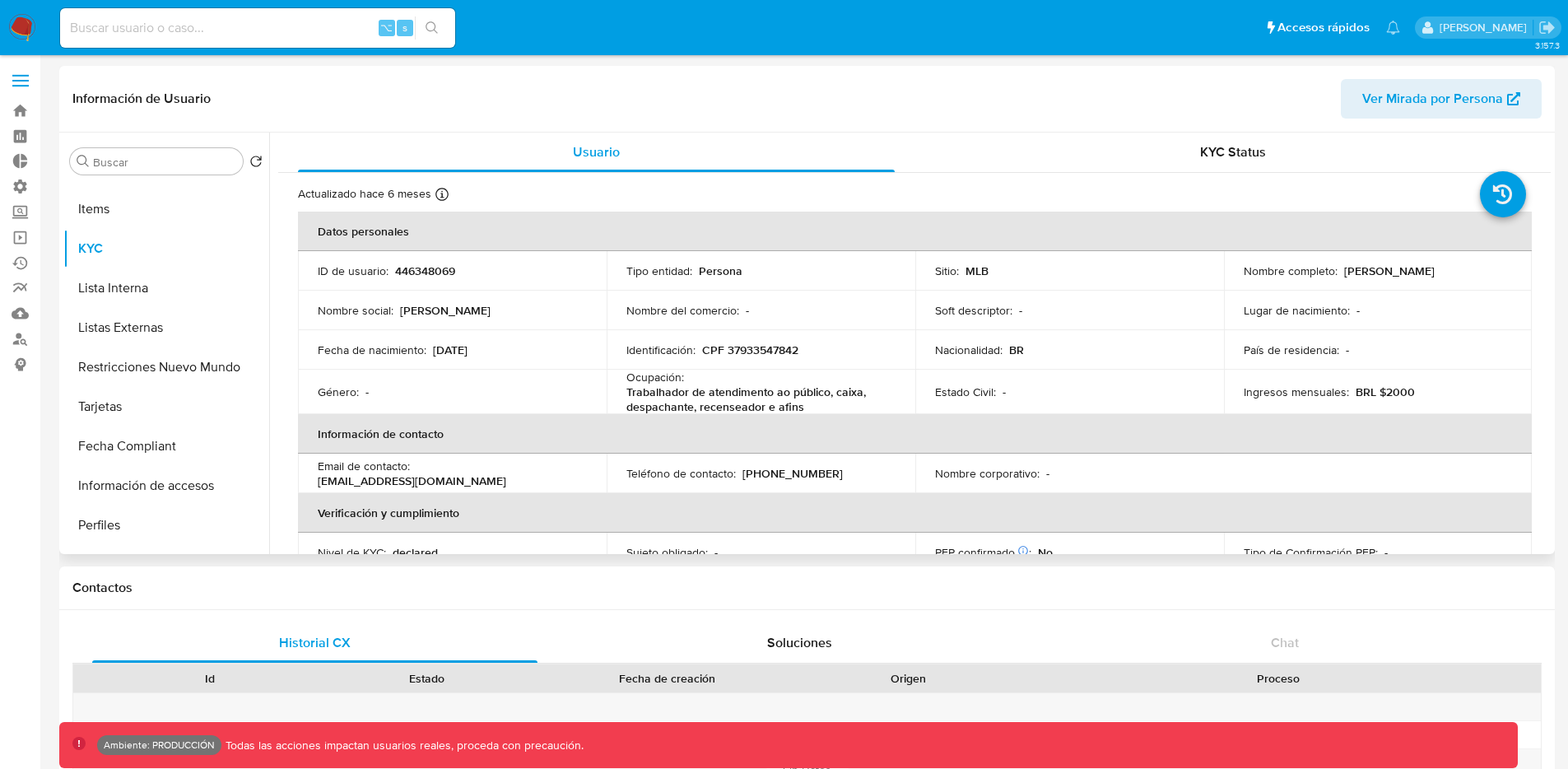
click at [433, 276] on p "446348069" at bounding box center [425, 271] width 60 height 15
click at [757, 335] on td "Identificación : CPF 37933547842" at bounding box center [761, 349] width 308 height 39
click at [752, 348] on p "CPF 37933547842" at bounding box center [751, 350] width 97 height 15
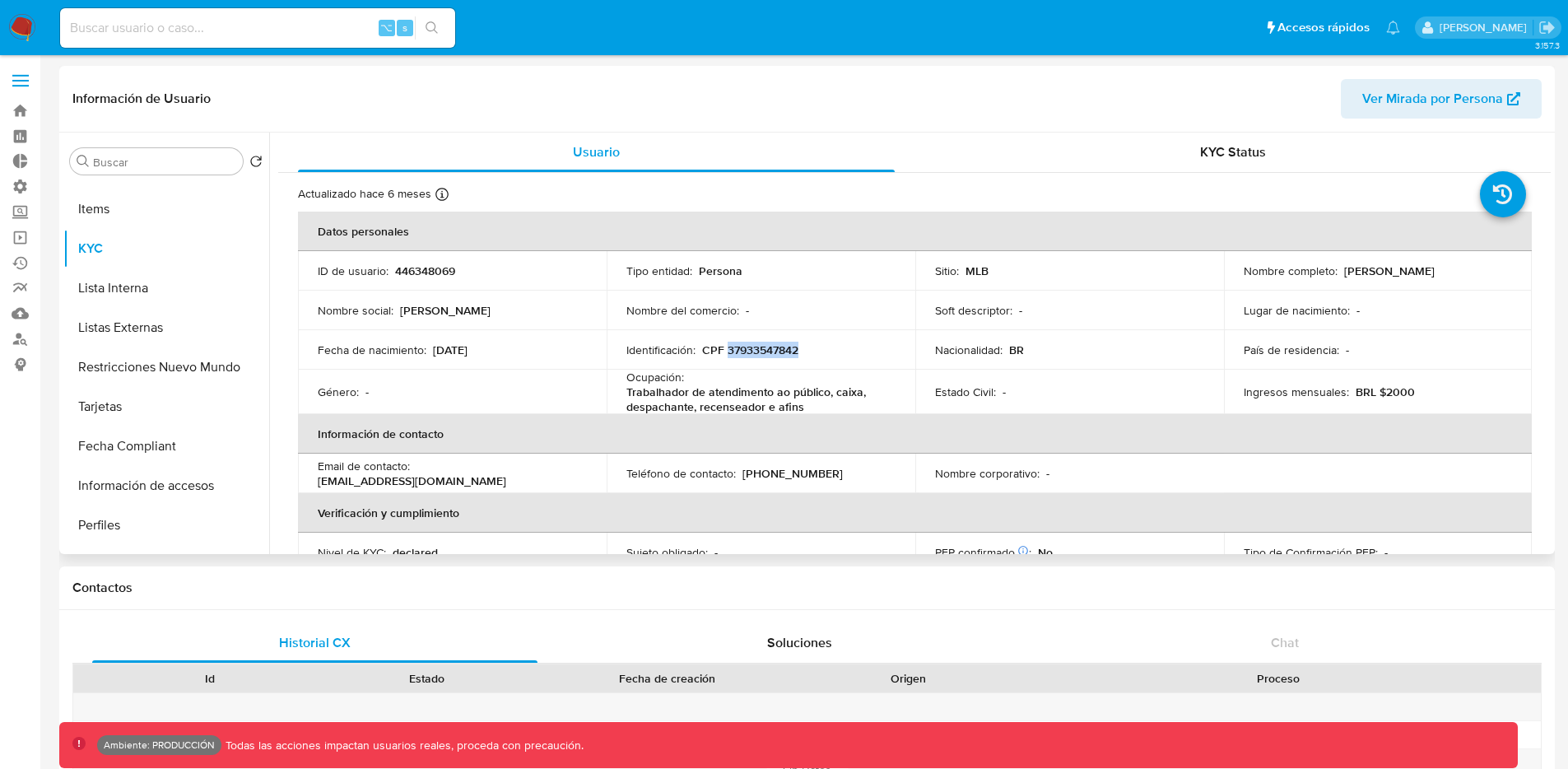
copy p "37933547842"
click at [20, 187] on label "Administración" at bounding box center [97, 186] width 196 height 26
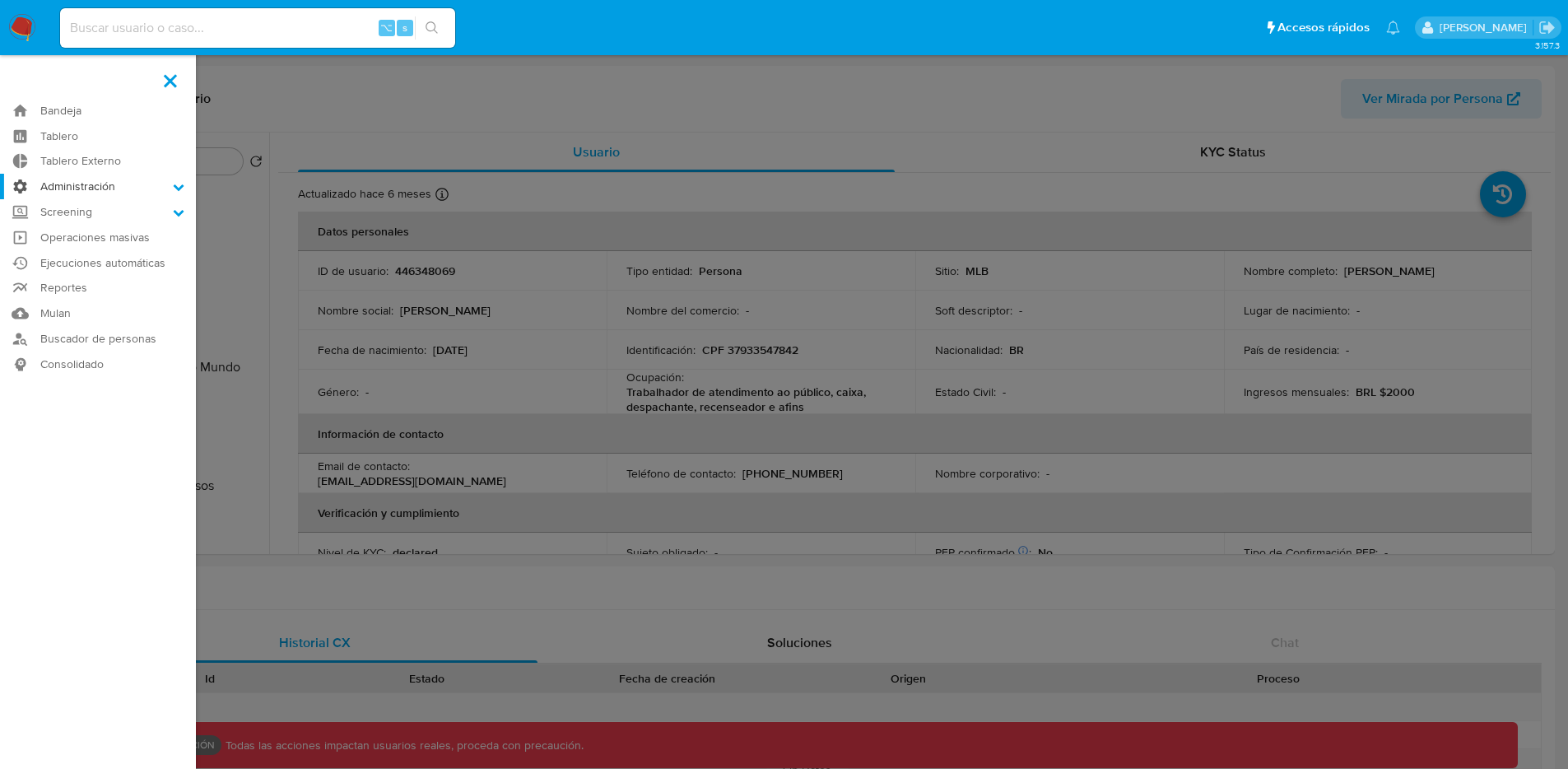
click at [0, 0] on input "Administración" at bounding box center [0, 0] width 0 height 0
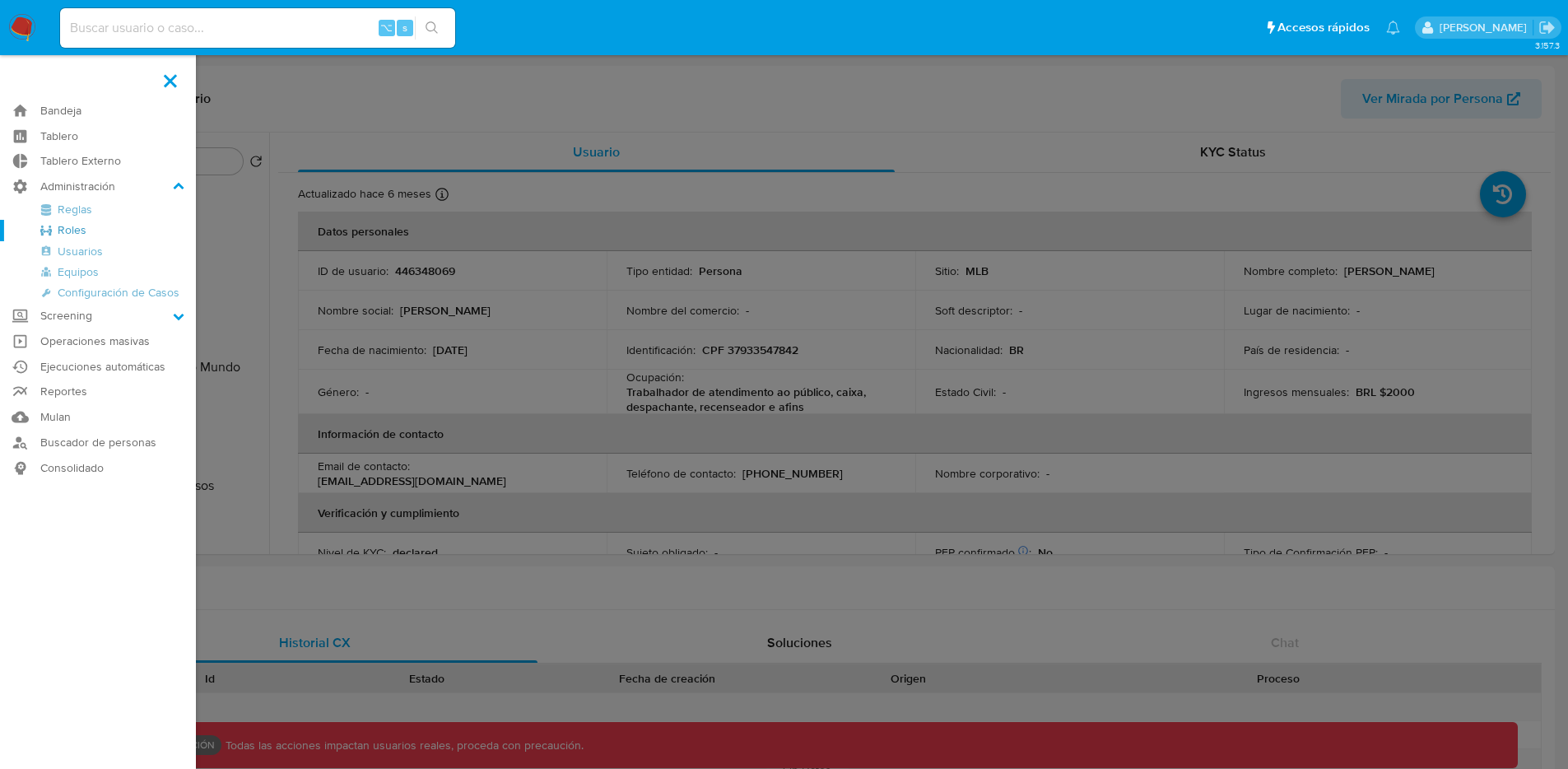
click at [73, 232] on link "Roles" at bounding box center [97, 230] width 196 height 21
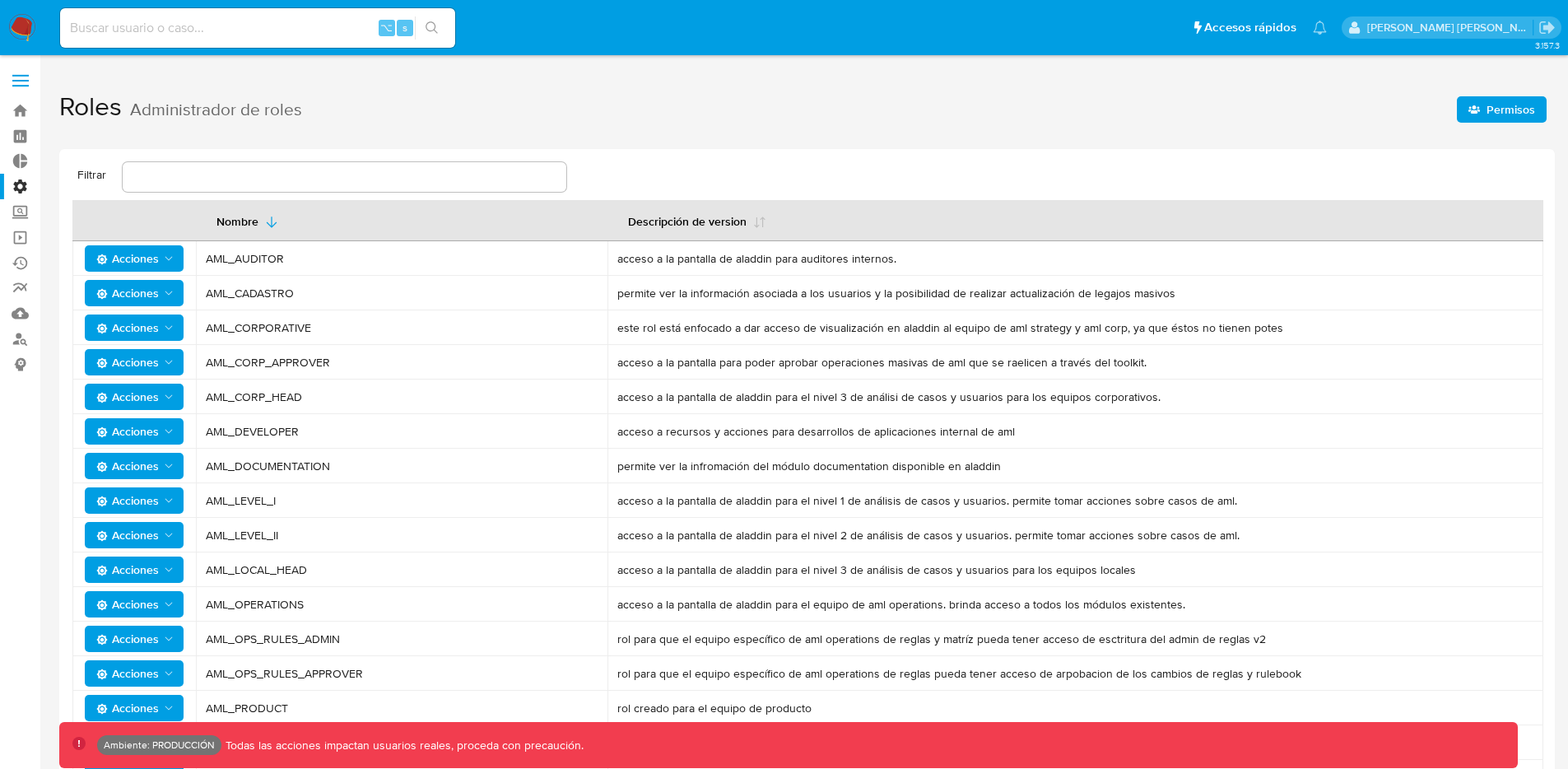
click at [12, 187] on label "Administración" at bounding box center [97, 186] width 196 height 26
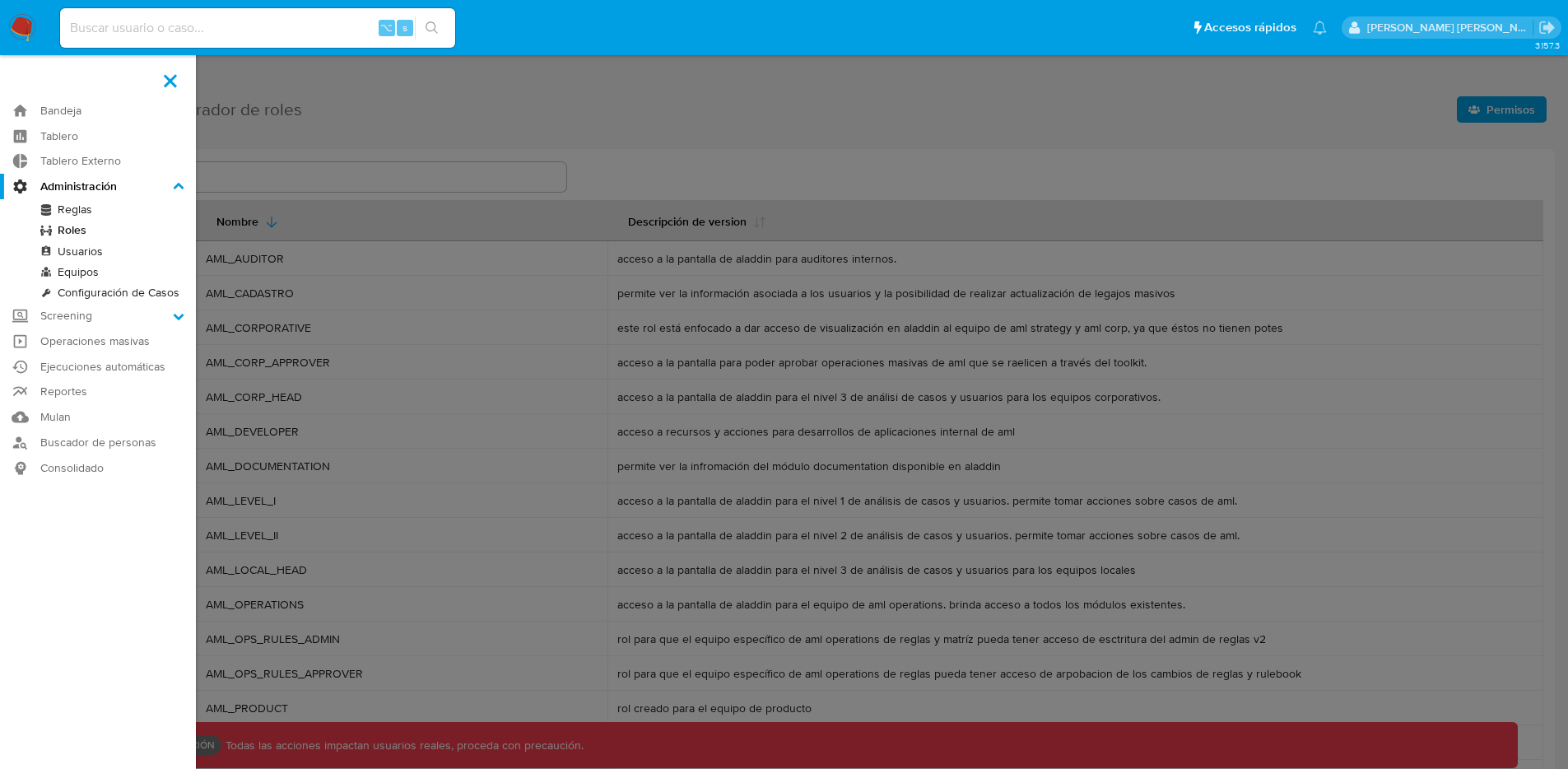
click at [0, 0] on input "Administración" at bounding box center [0, 0] width 0 height 0
click at [87, 252] on link "Usuarios" at bounding box center [97, 251] width 196 height 21
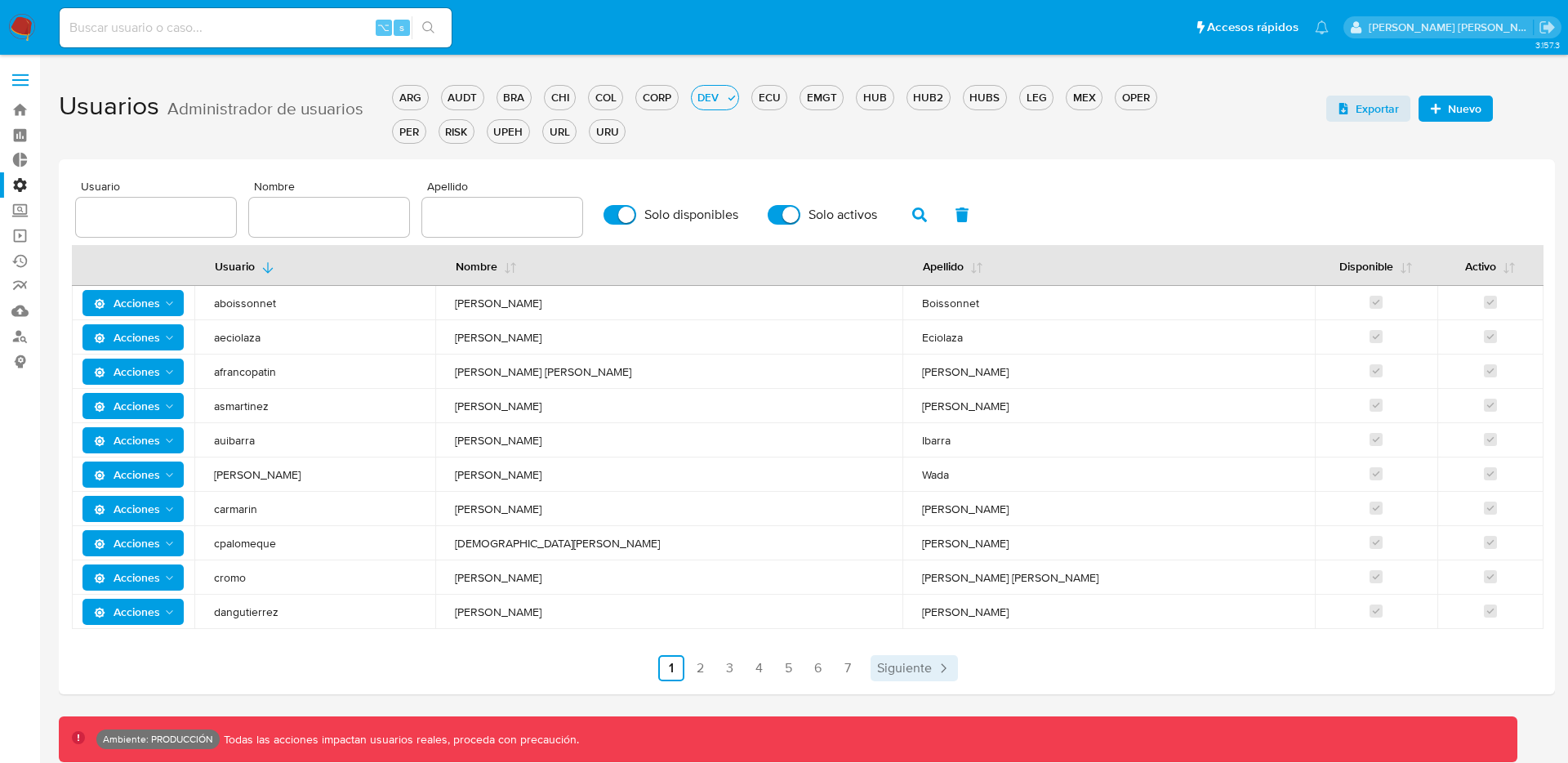
click at [897, 655] on link "Siguiente" at bounding box center [915, 668] width 88 height 26
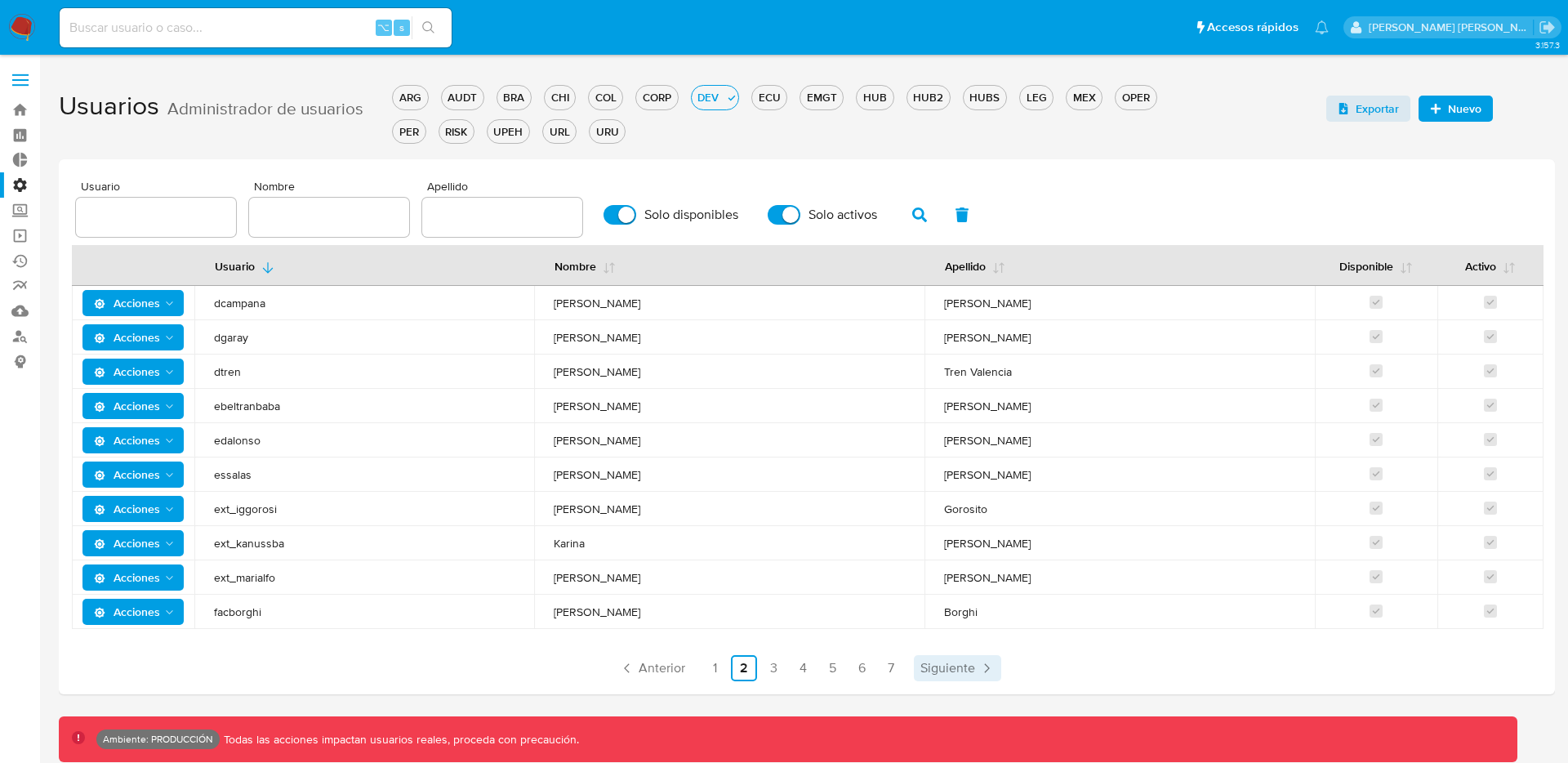
click at [948, 670] on span "Siguiente" at bounding box center [948, 668] width 55 height 13
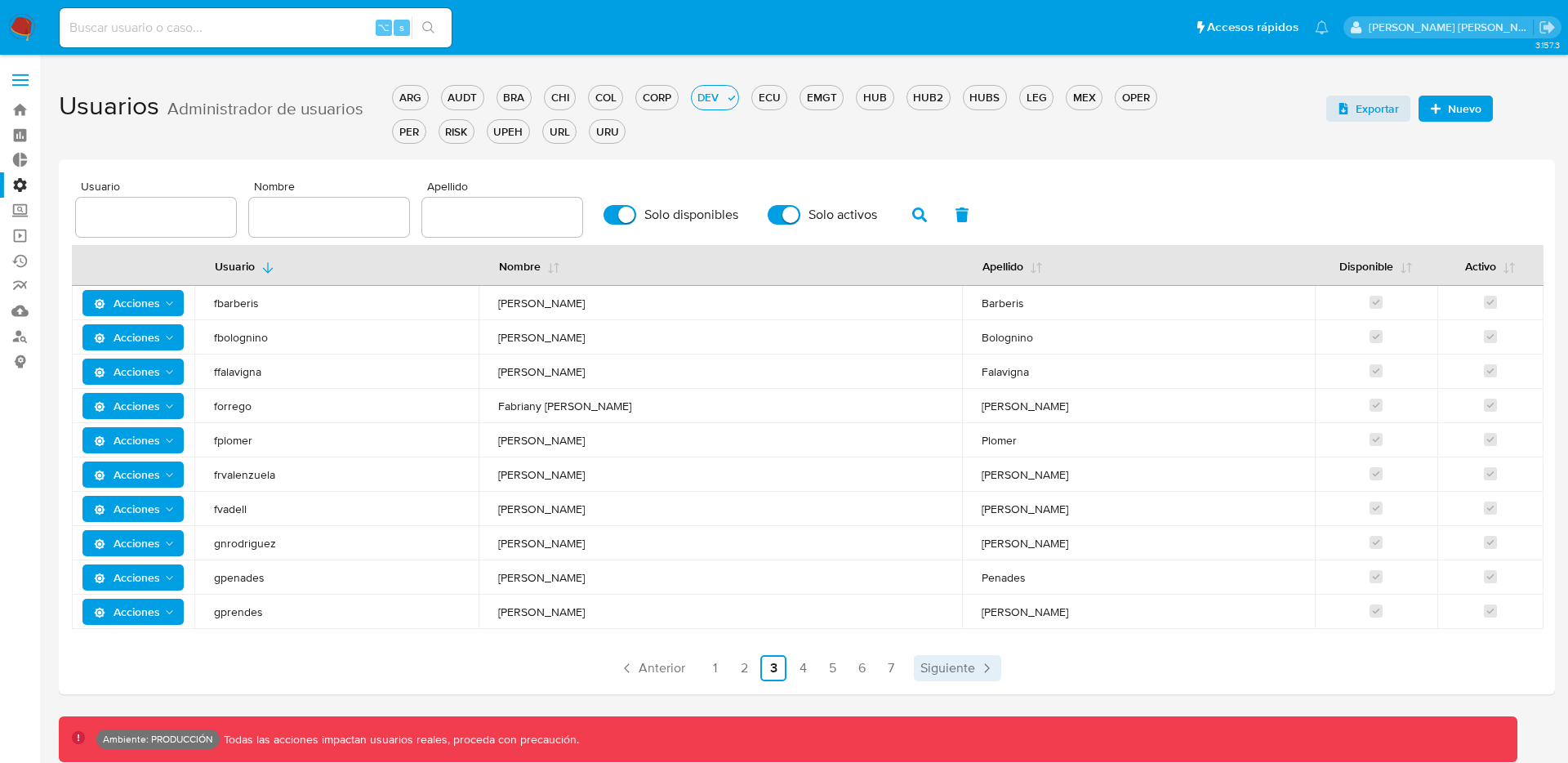
click at [948, 670] on span "Siguiente" at bounding box center [948, 668] width 55 height 13
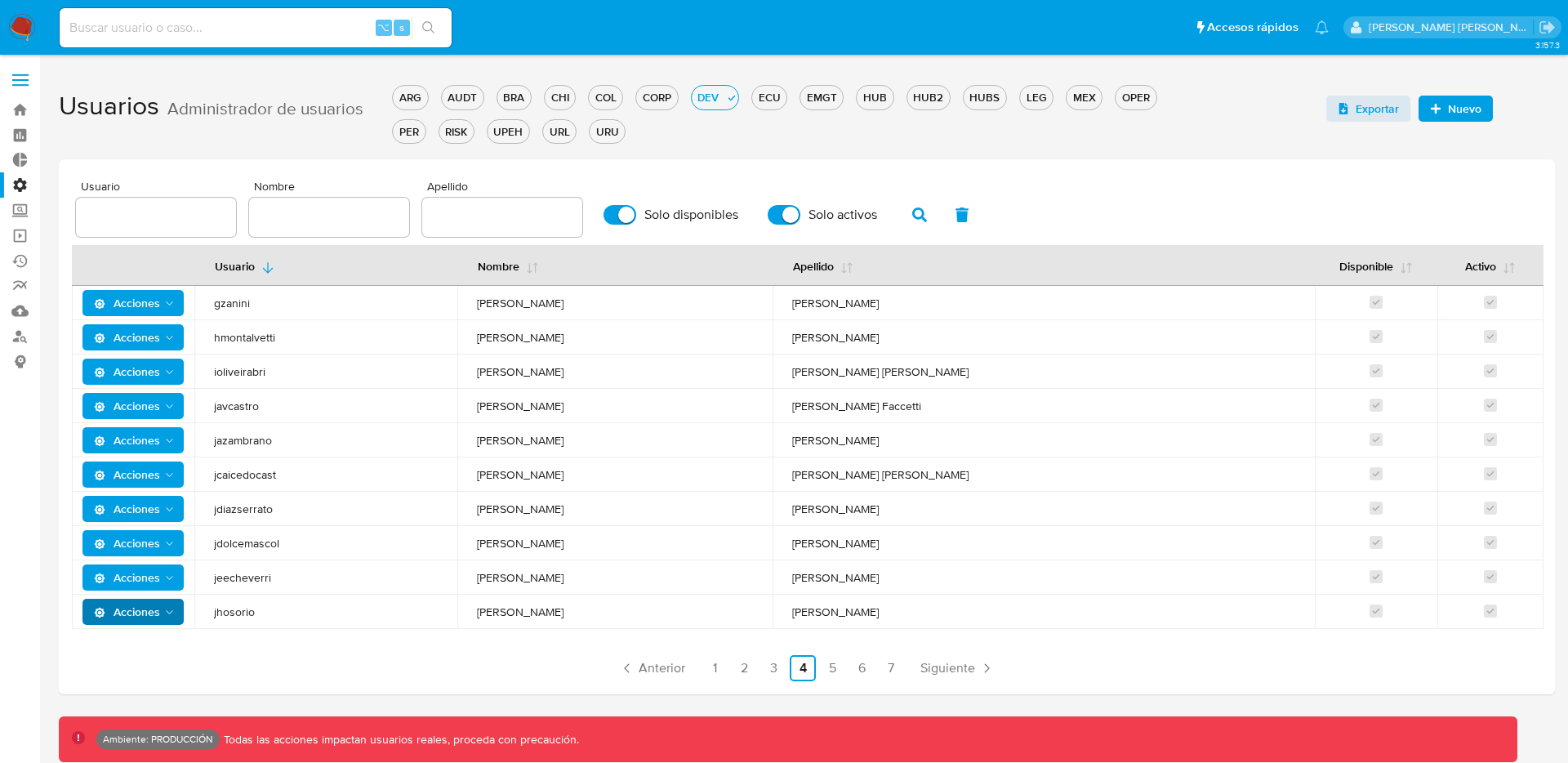
click at [130, 612] on span "Acciones" at bounding box center [127, 612] width 66 height 26
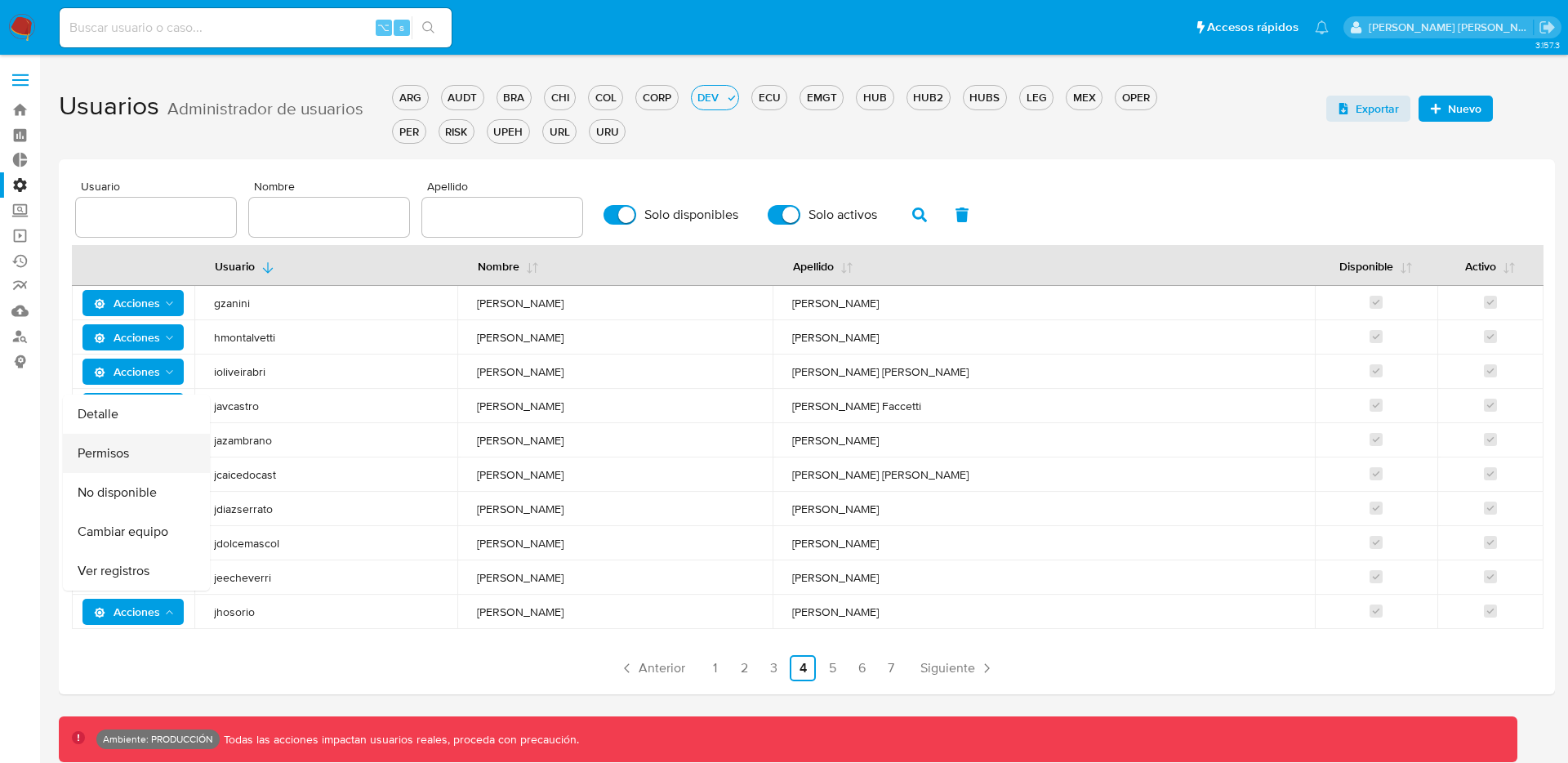
click at [131, 450] on button "Permisos" at bounding box center [136, 452] width 147 height 39
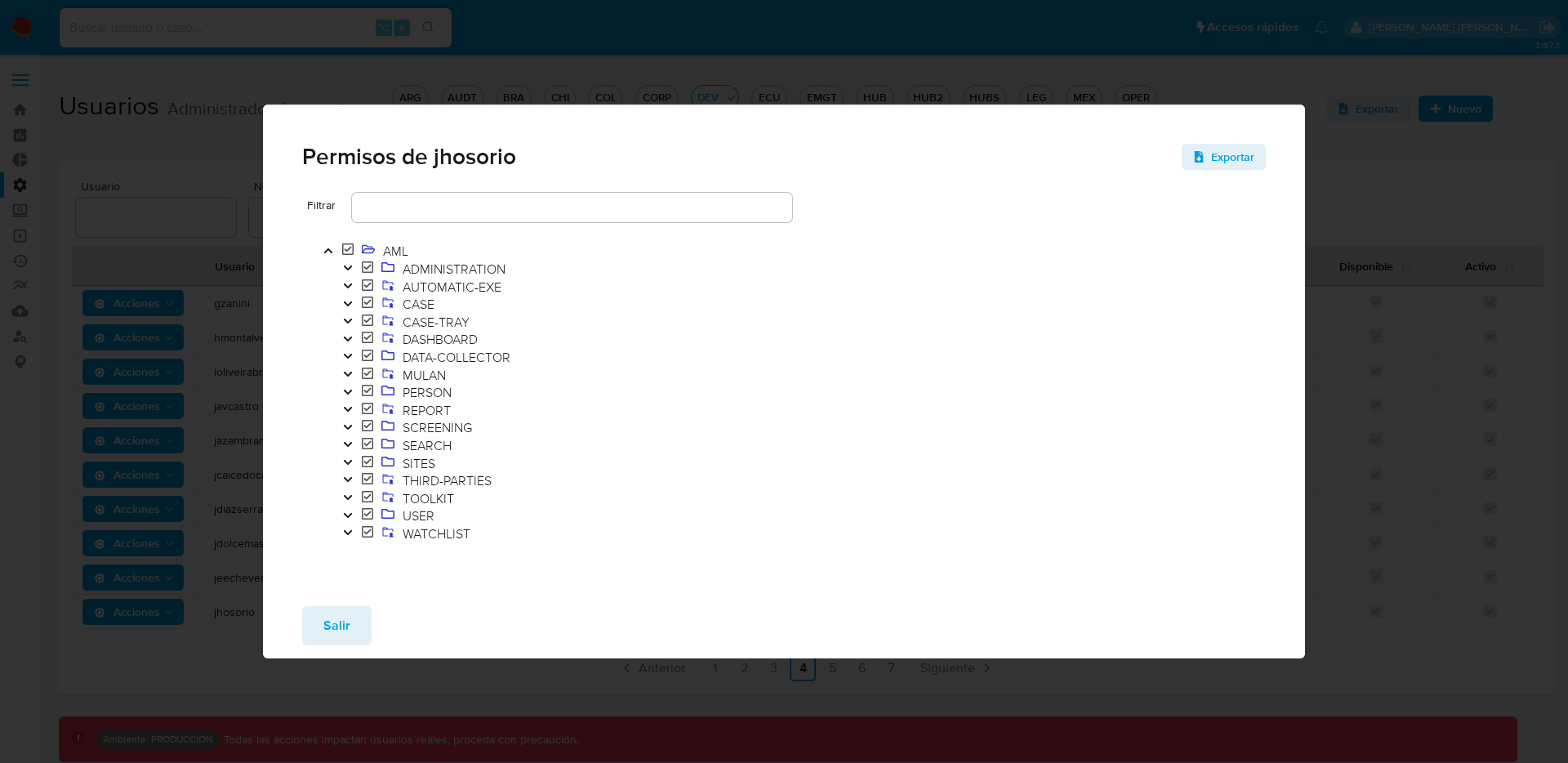
click at [352, 391] on icon "Toggle" at bounding box center [348, 392] width 12 height 10
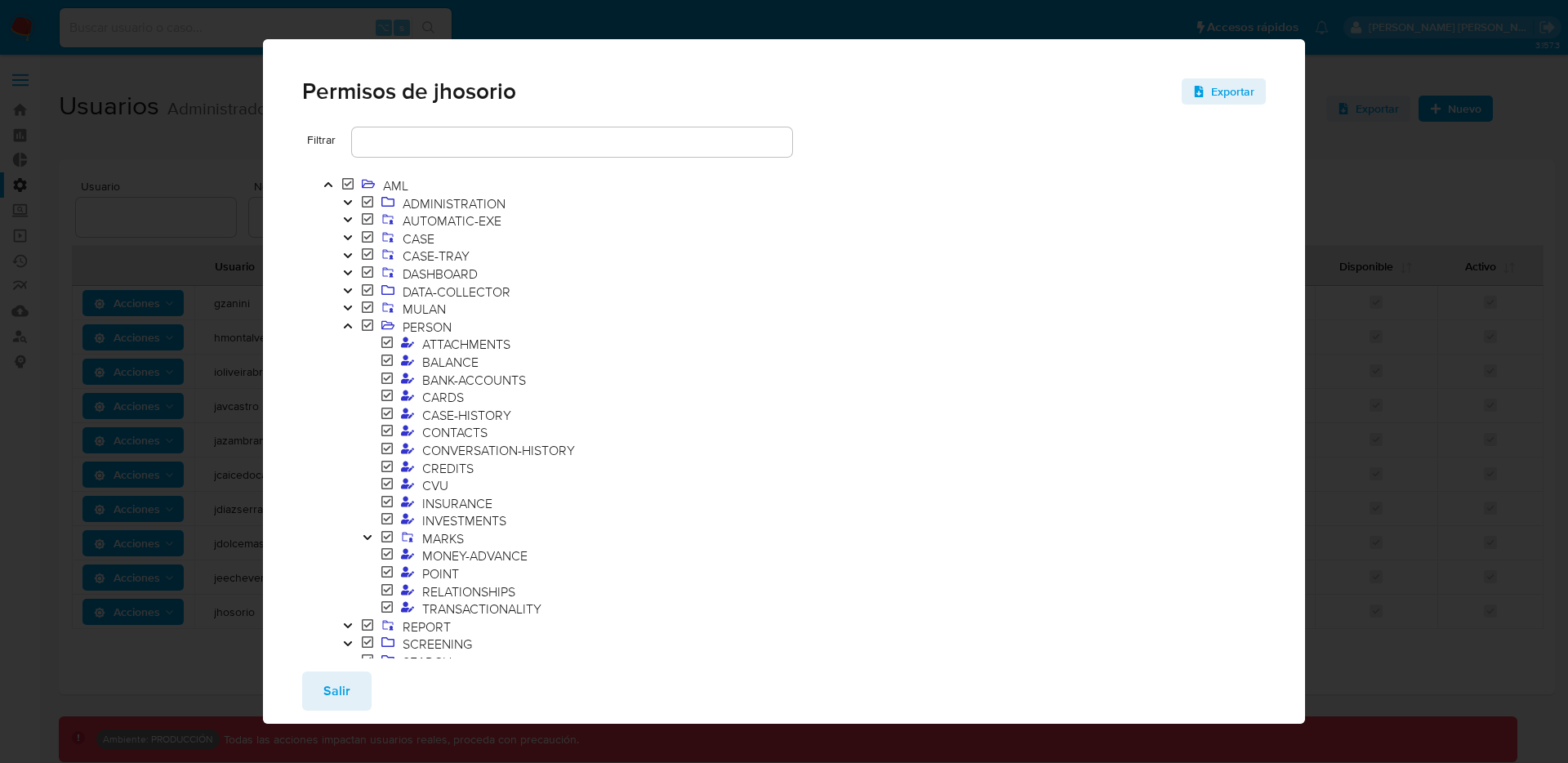
click at [1418, 229] on div "Permisos de jhosorio Exportar Filtrar AML ADMINISTRATION AUTOMATIC-EXE CASE CAS…" at bounding box center [784, 381] width 1568 height 763
click at [319, 691] on button "Salir" at bounding box center [337, 690] width 69 height 39
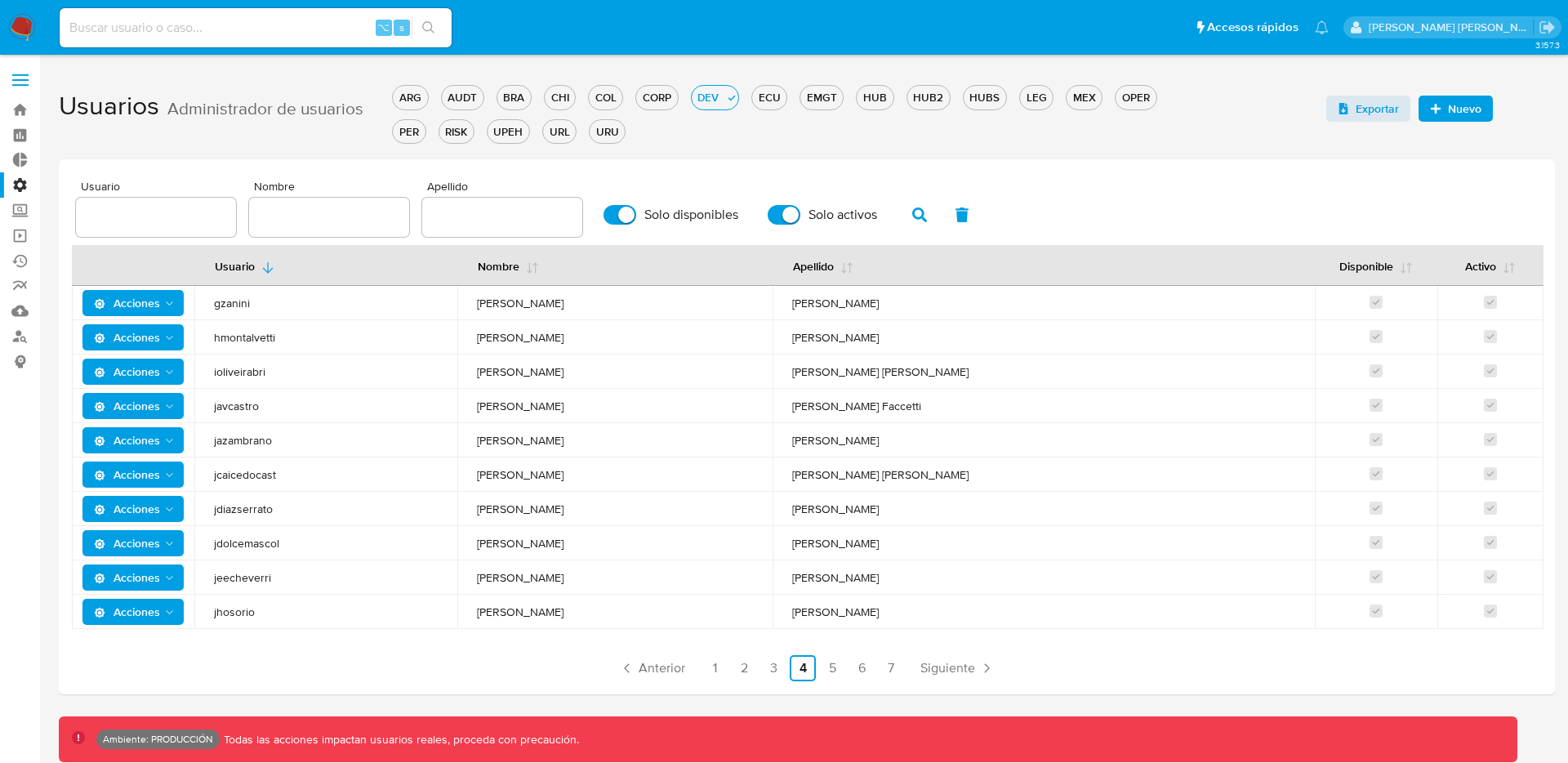
click at [156, 600] on span "Acciones" at bounding box center [127, 612] width 66 height 26
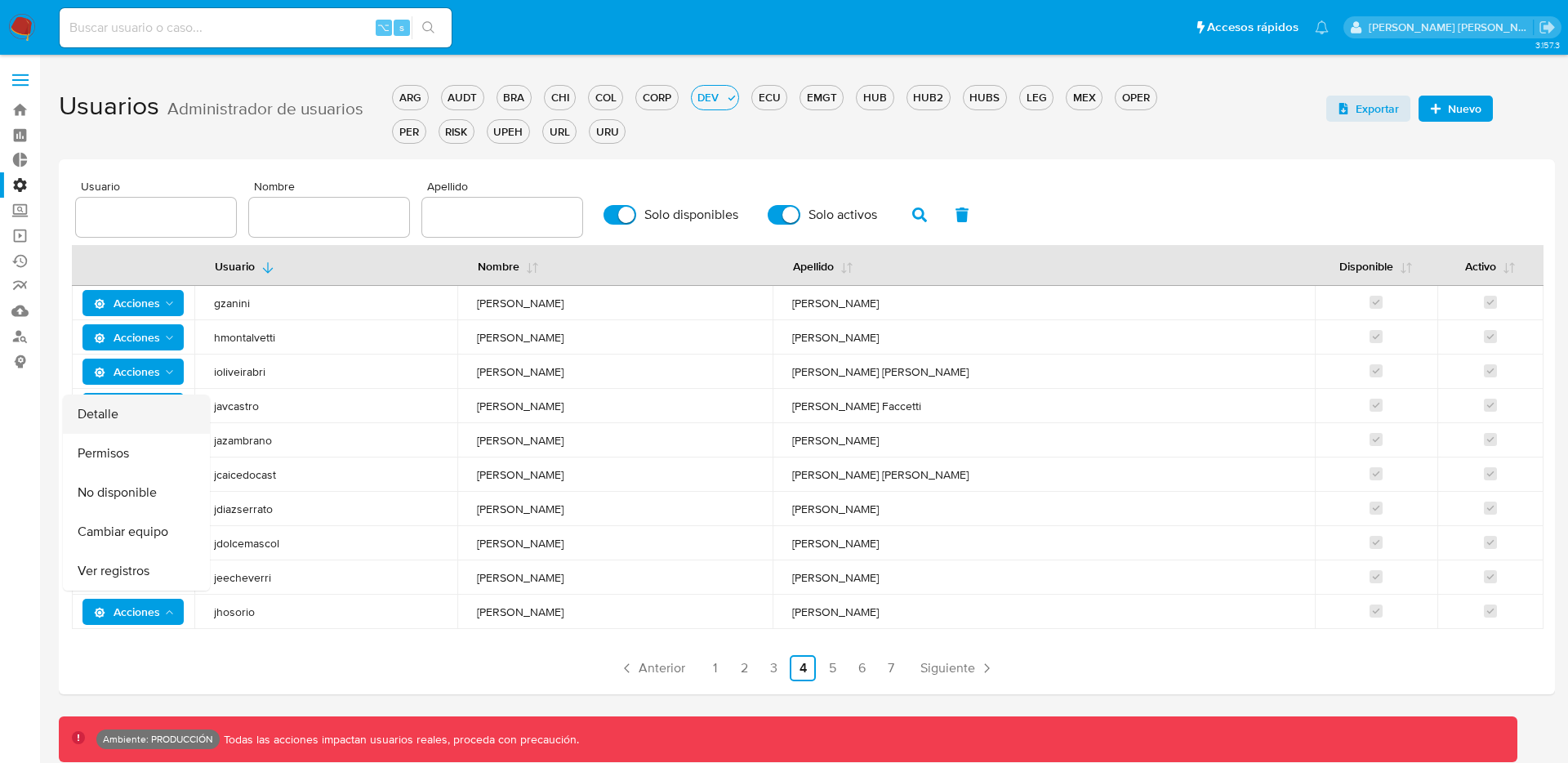
click at [108, 417] on button "Detalle" at bounding box center [136, 413] width 147 height 39
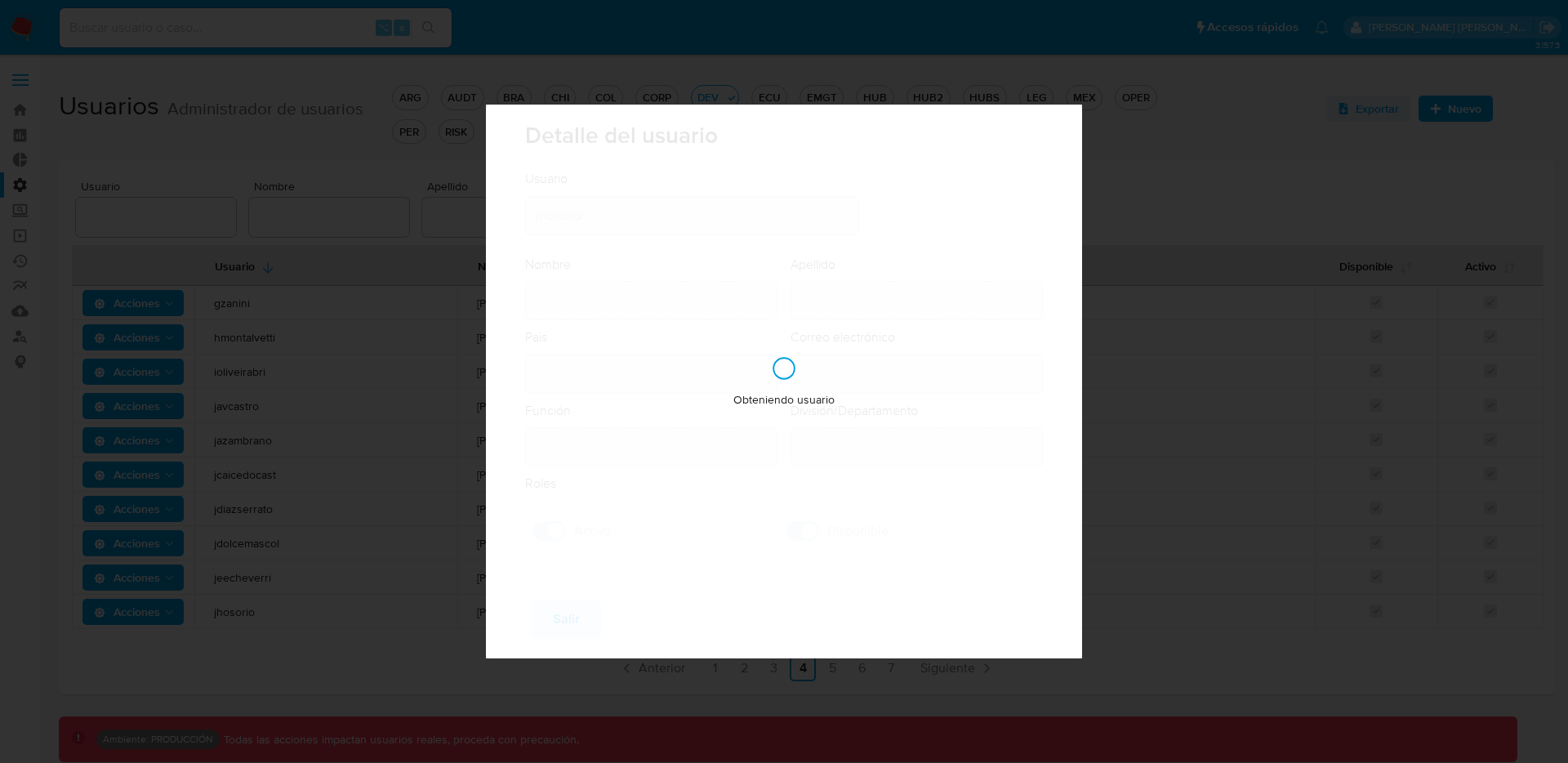
type input "Jhon Arley"
type input "Osorio Sepulveda"
type input "Colombia"
type input "jhon.osorio@mercadolibre.com.co"
type input "Analista Senior - IT (80001683)"
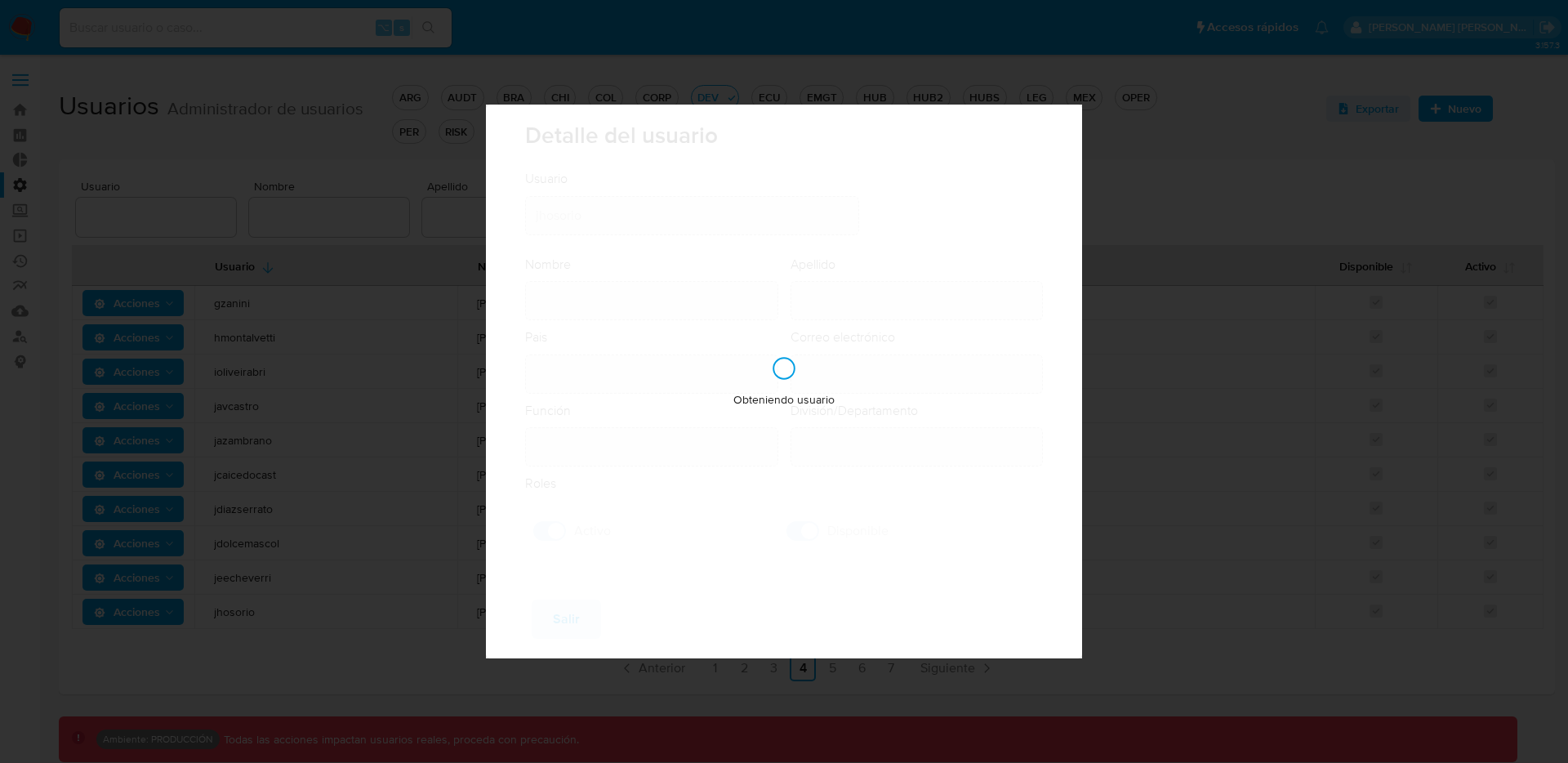
type input "IT IT & Product Risk & Compliance"
checkbox input "true"
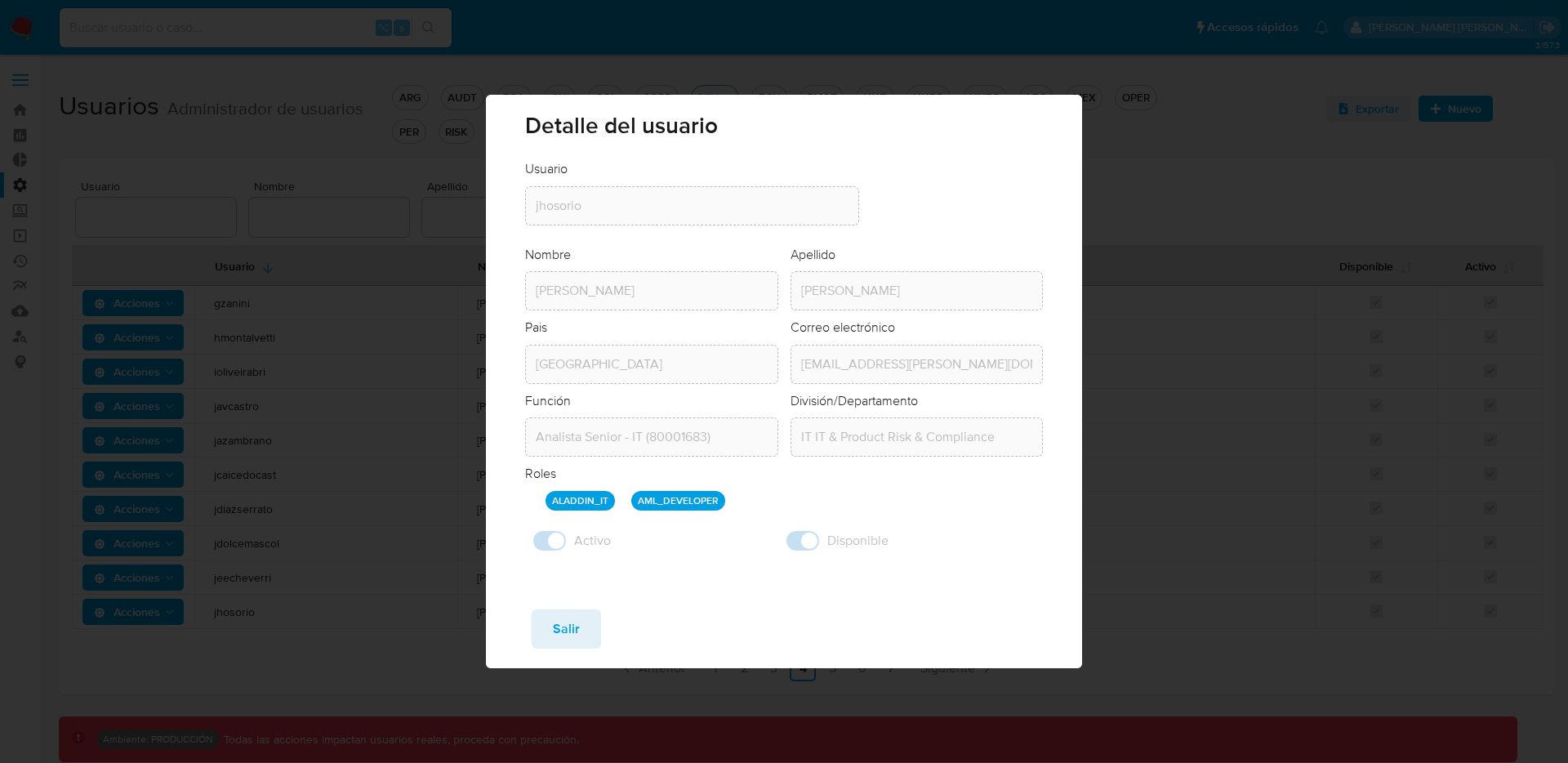
click at [612, 503] on p "ALADDIN_IT" at bounding box center [581, 501] width 69 height 20
drag, startPoint x: 559, startPoint y: 495, endPoint x: 695, endPoint y: 491, distance: 136.1
click at [695, 491] on div "ALADDIN_IT AML_DEVELOPER" at bounding box center [795, 501] width 498 height 20
drag, startPoint x: 700, startPoint y: 495, endPoint x: 647, endPoint y: 494, distance: 53.0
click at [696, 495] on p "AML_DEVELOPER" at bounding box center [679, 501] width 94 height 20
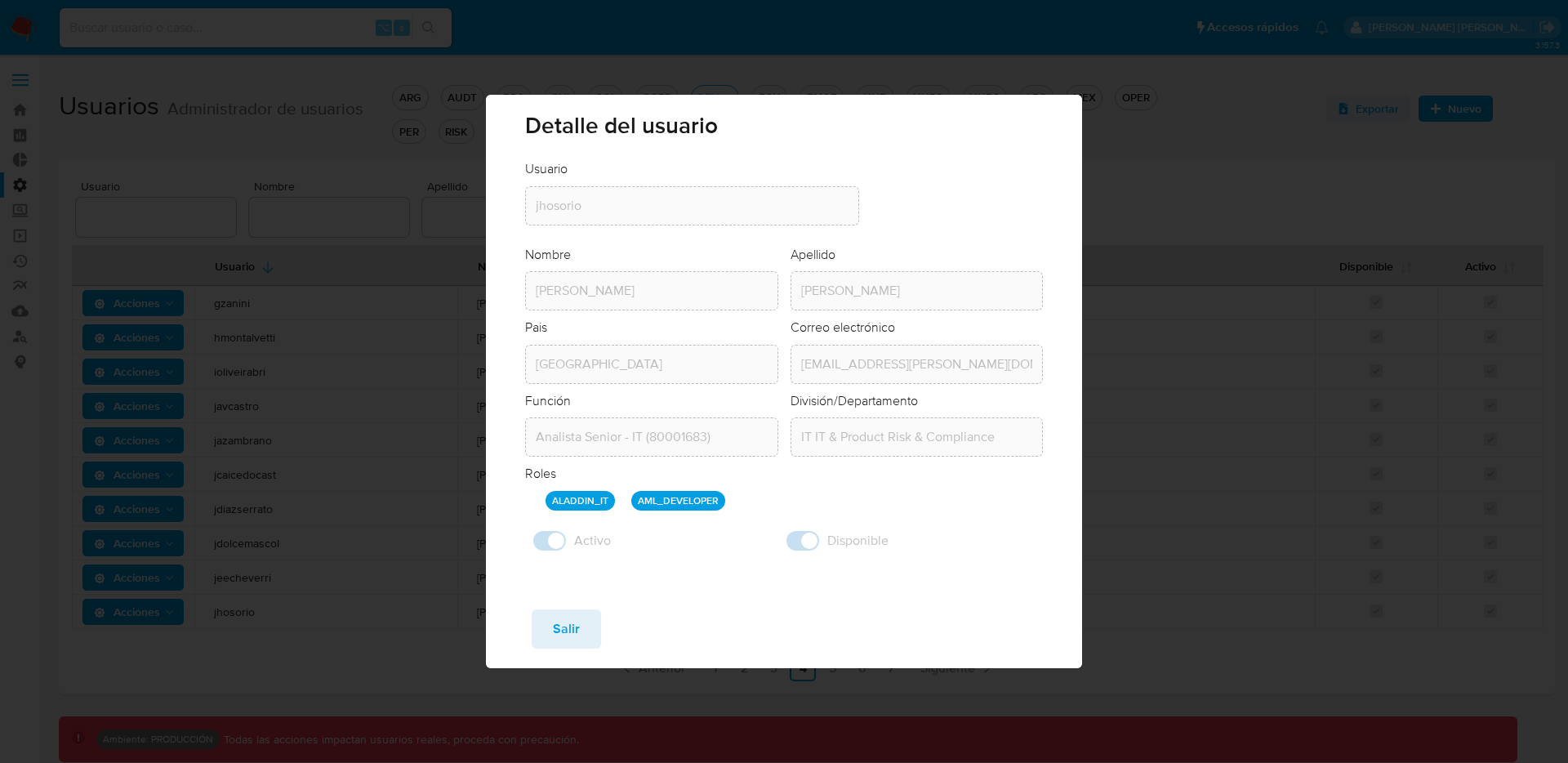
drag, startPoint x: 637, startPoint y: 498, endPoint x: 767, endPoint y: 502, distance: 130.1
click at [767, 502] on div "ALADDIN_IT AML_DEVELOPER" at bounding box center [795, 501] width 498 height 20
click at [557, 641] on span "Salir" at bounding box center [566, 628] width 27 height 36
checkbox input "false"
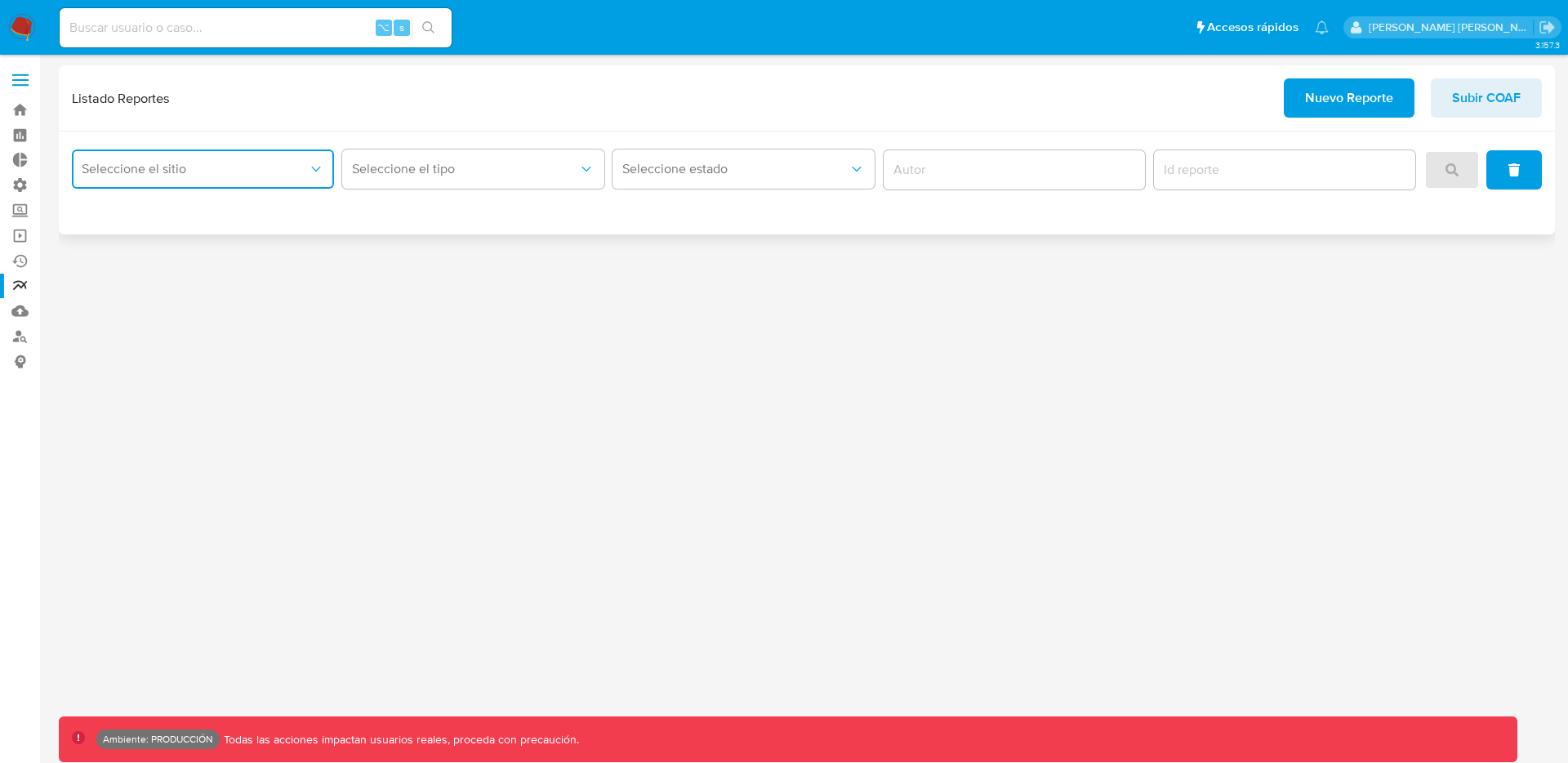
click at [241, 170] on span "Seleccione el sitio" at bounding box center [195, 169] width 227 height 17
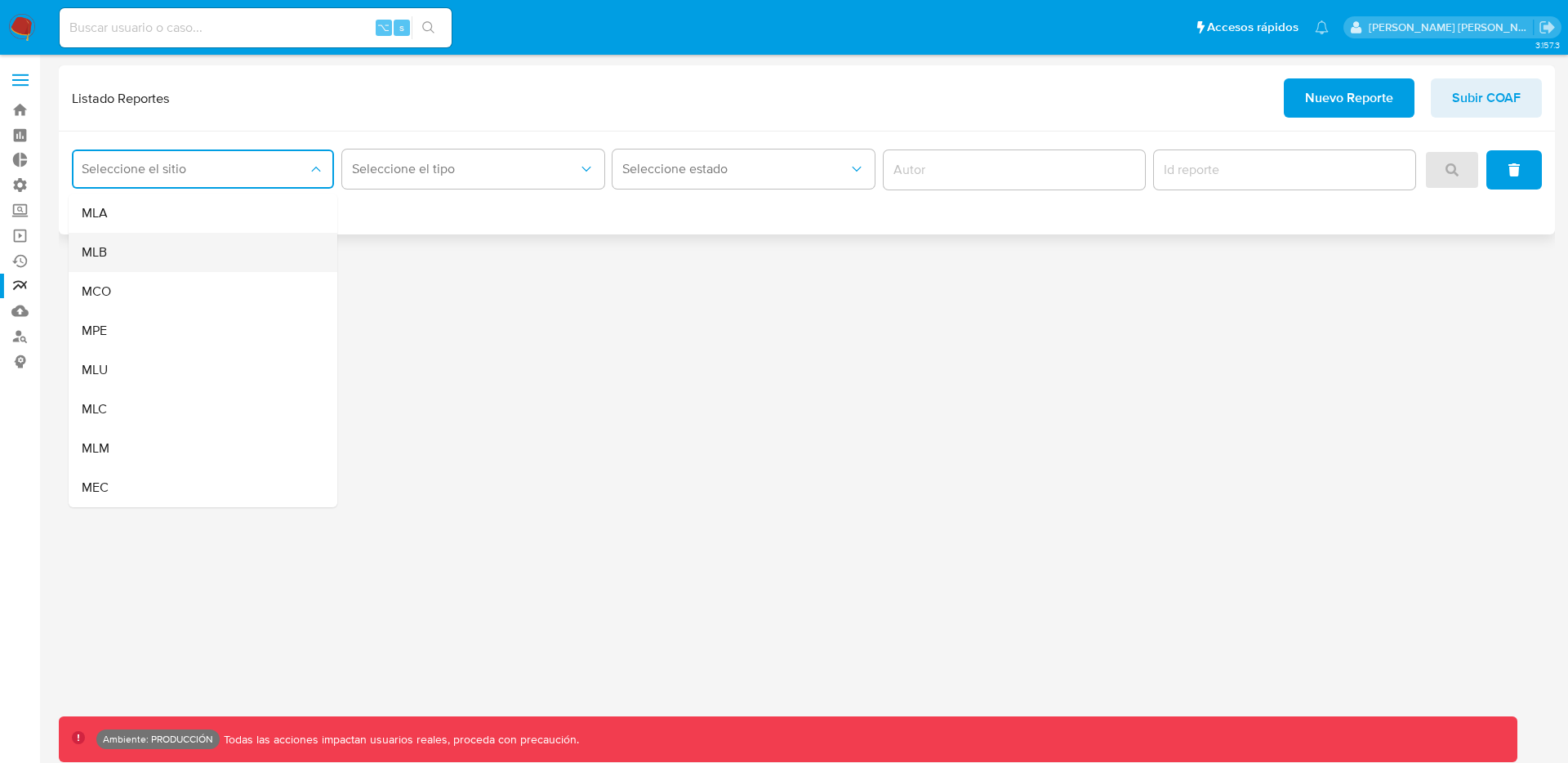
click at [158, 262] on div "MLB" at bounding box center [198, 252] width 233 height 39
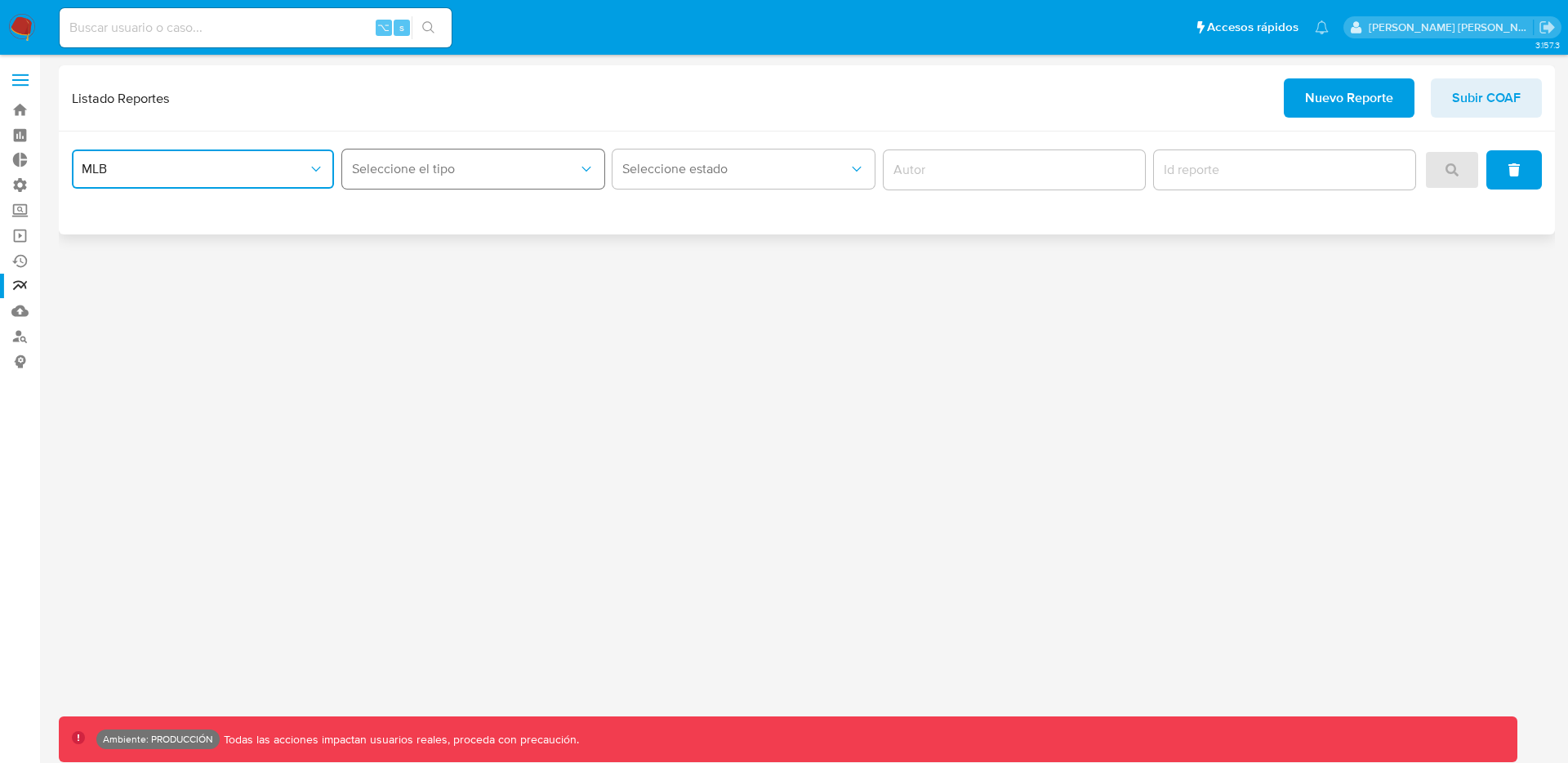
click at [440, 168] on span "Seleccione el tipo" at bounding box center [466, 169] width 227 height 17
click at [428, 247] on span "LEGAJO UNICO" at bounding box center [398, 252] width 92 height 17
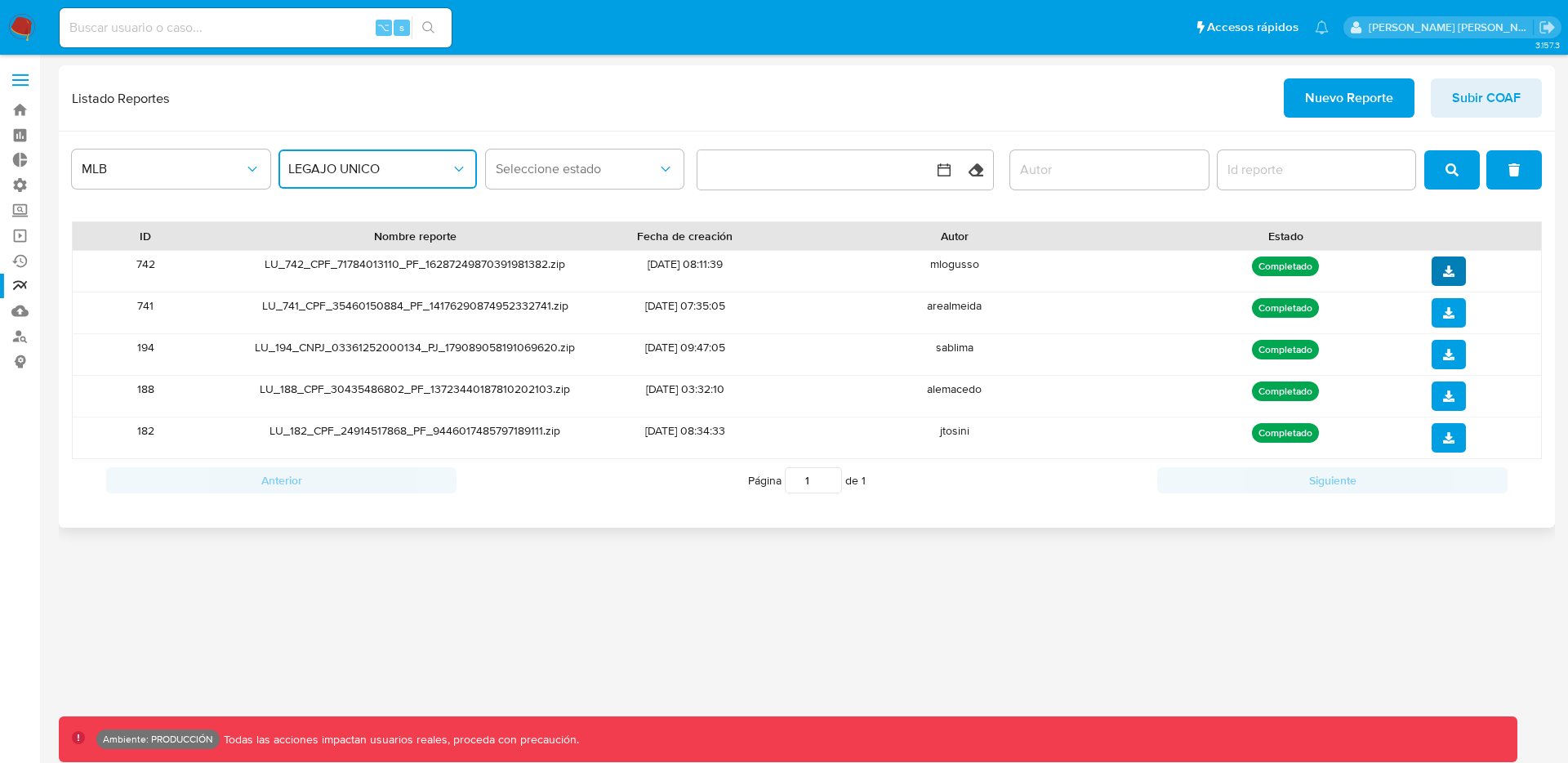
click at [1446, 279] on span "download" at bounding box center [1449, 271] width 12 height 26
click at [1177, 110] on div "Listado Reportes Nuevo Reporte Subir COAF" at bounding box center [807, 98] width 1470 height 39
click at [1451, 277] on span "download" at bounding box center [1449, 271] width 12 height 26
click at [1451, 272] on icon "download" at bounding box center [1449, 271] width 12 height 12
click at [931, 124] on div "Listado Reportes Nuevo Reporte Subir COAF" at bounding box center [807, 98] width 1497 height 66
